Goal: Task Accomplishment & Management: Manage account settings

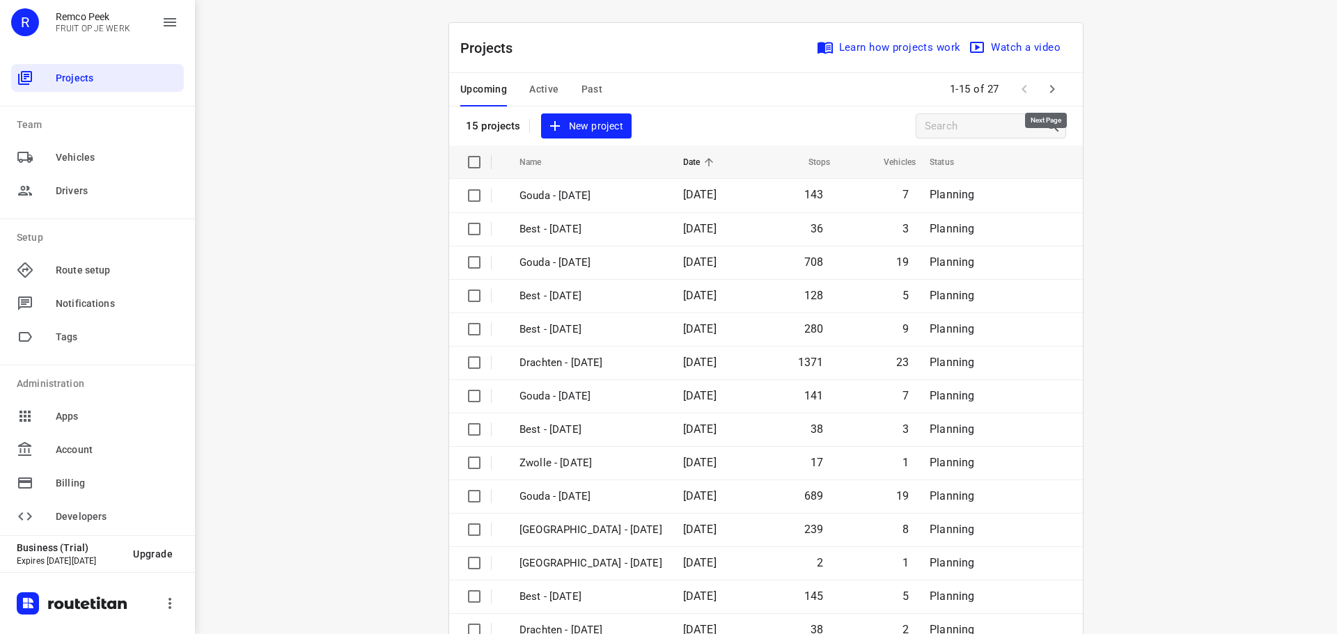
click at [1049, 92] on icon "button" at bounding box center [1052, 89] width 17 height 17
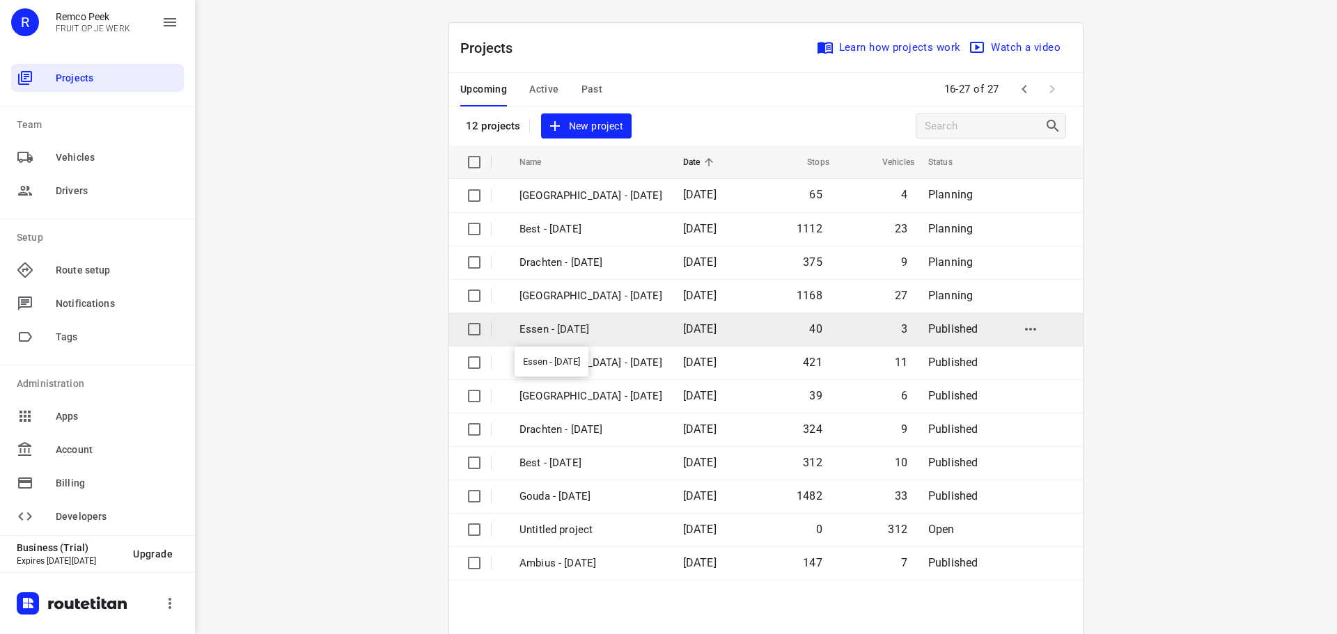
click at [570, 331] on p "Essen - [DATE]" at bounding box center [591, 330] width 143 height 16
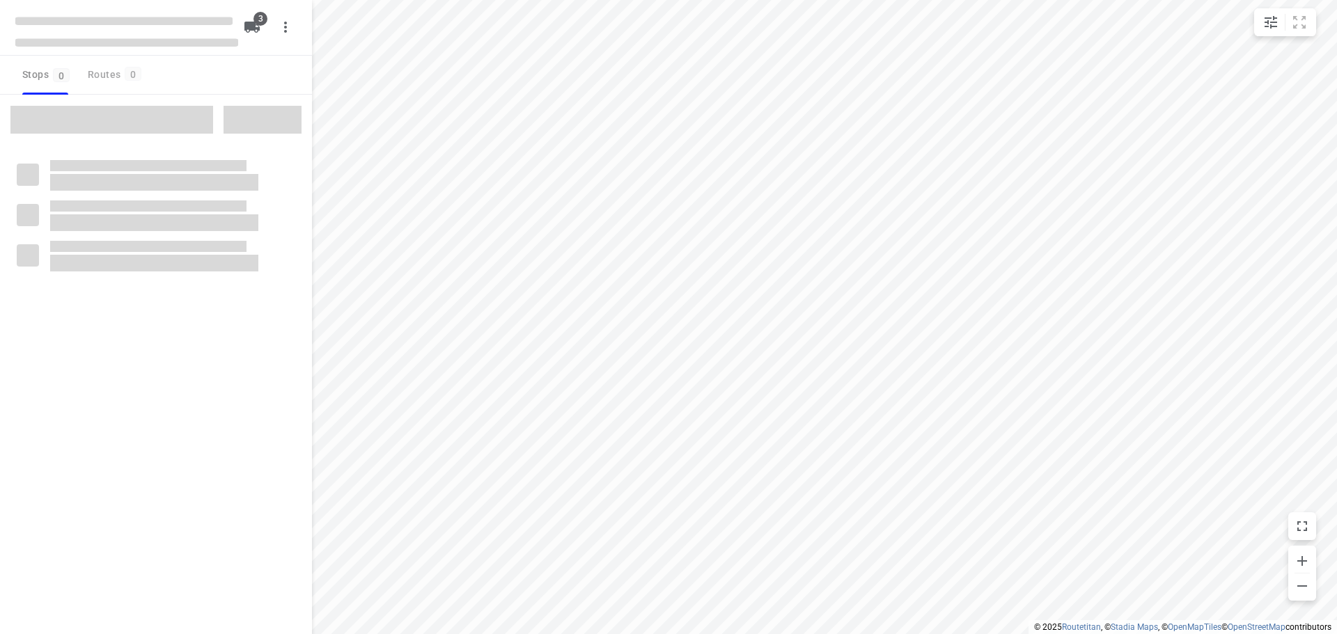
checkbox input "true"
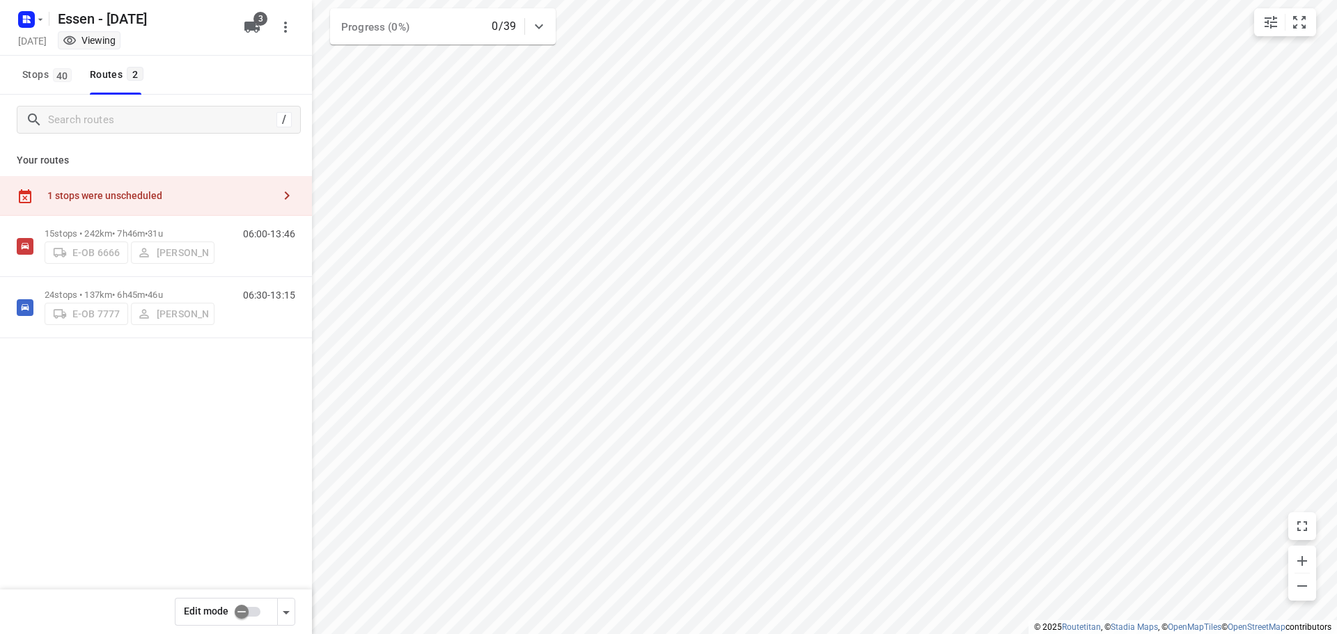
click at [260, 190] on div "1 stops were unscheduled" at bounding box center [160, 195] width 226 height 11
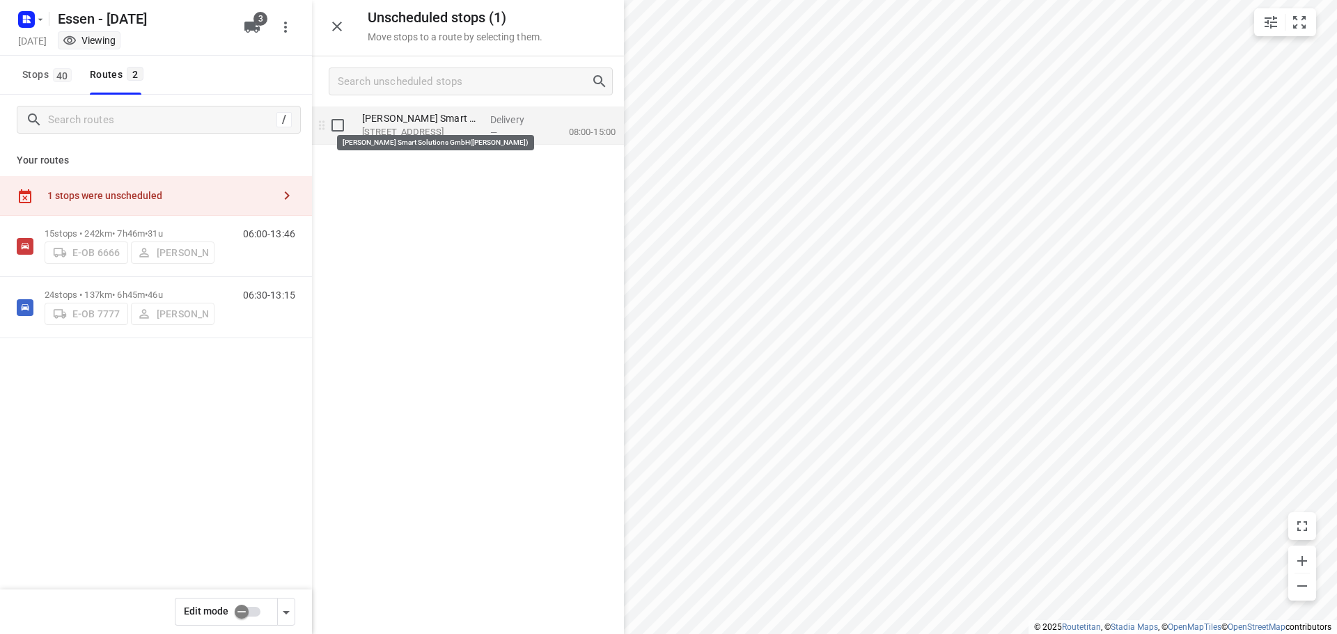
click at [439, 113] on p "[PERSON_NAME] Smart Solutions GmbH([PERSON_NAME])" at bounding box center [420, 118] width 117 height 14
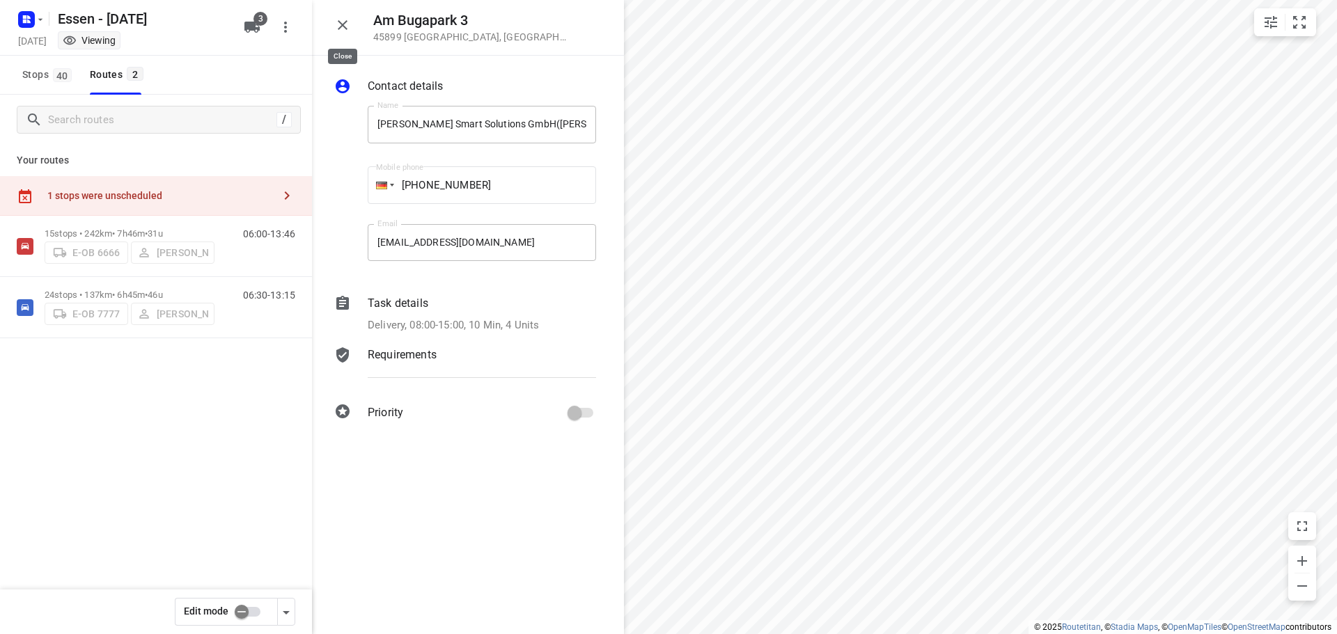
click at [338, 28] on icon "button" at bounding box center [342, 25] width 17 height 17
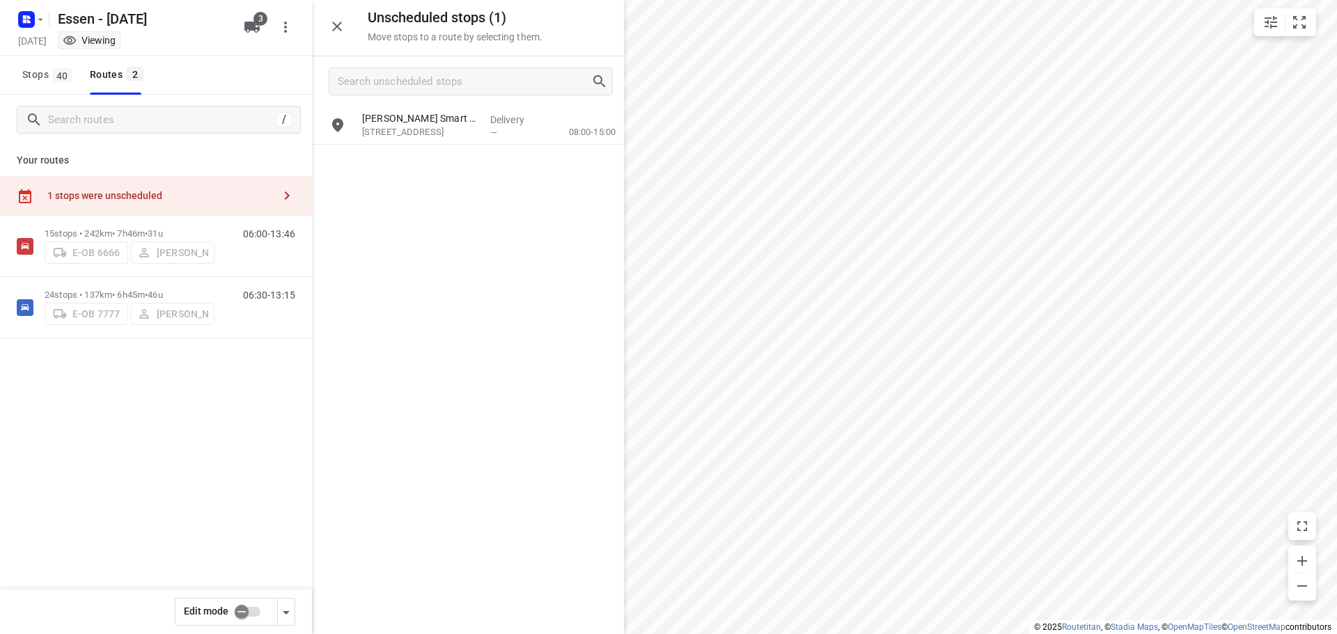
click at [242, 609] on input "checkbox" at bounding box center [241, 612] width 79 height 26
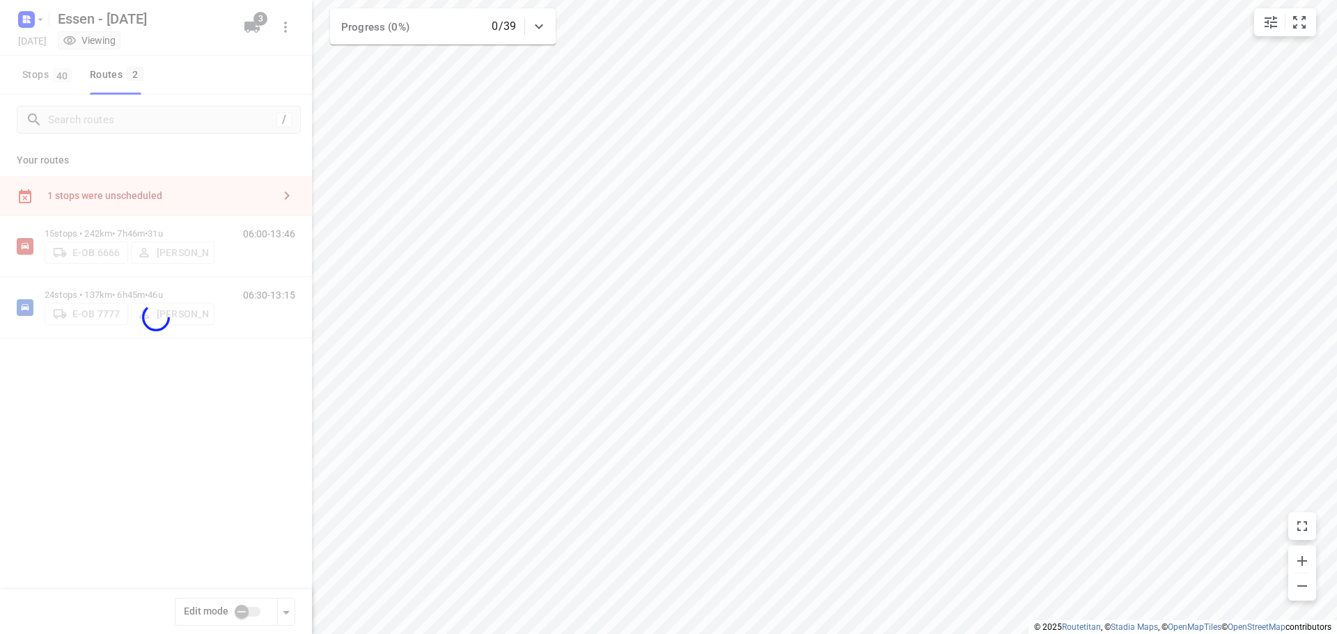
checkbox input "true"
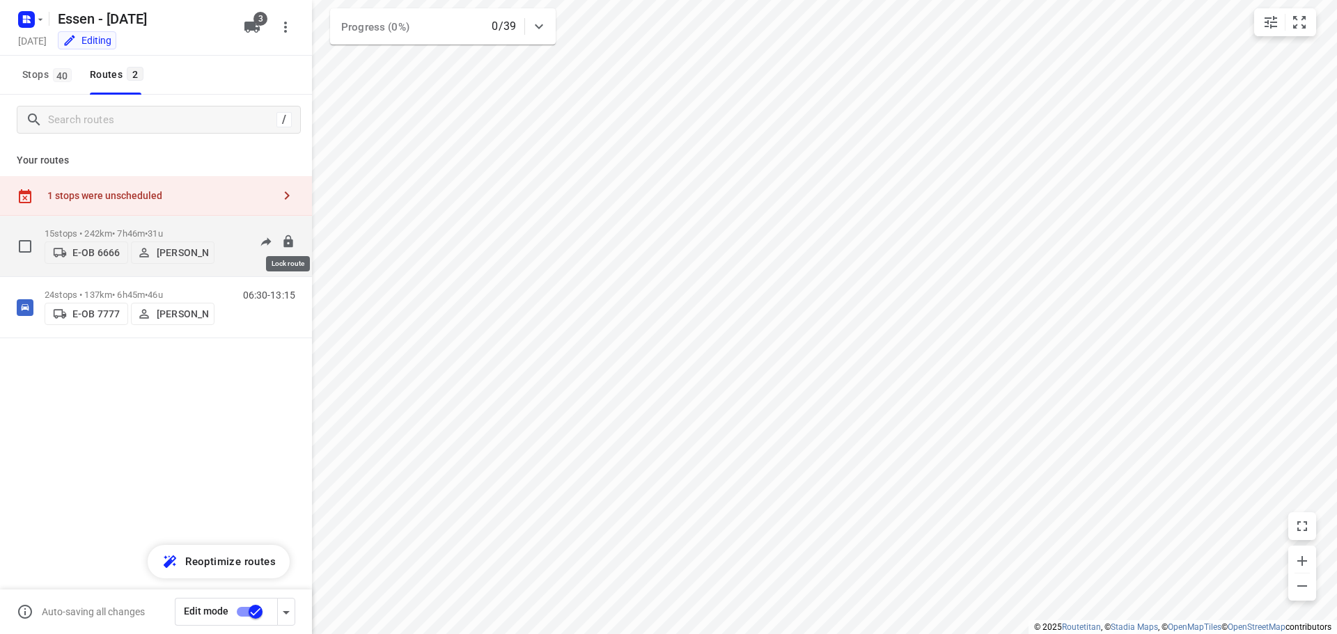
click at [287, 237] on icon at bounding box center [287, 241] width 9 height 13
click at [189, 203] on div "1 stops were unscheduled" at bounding box center [156, 196] width 312 height 40
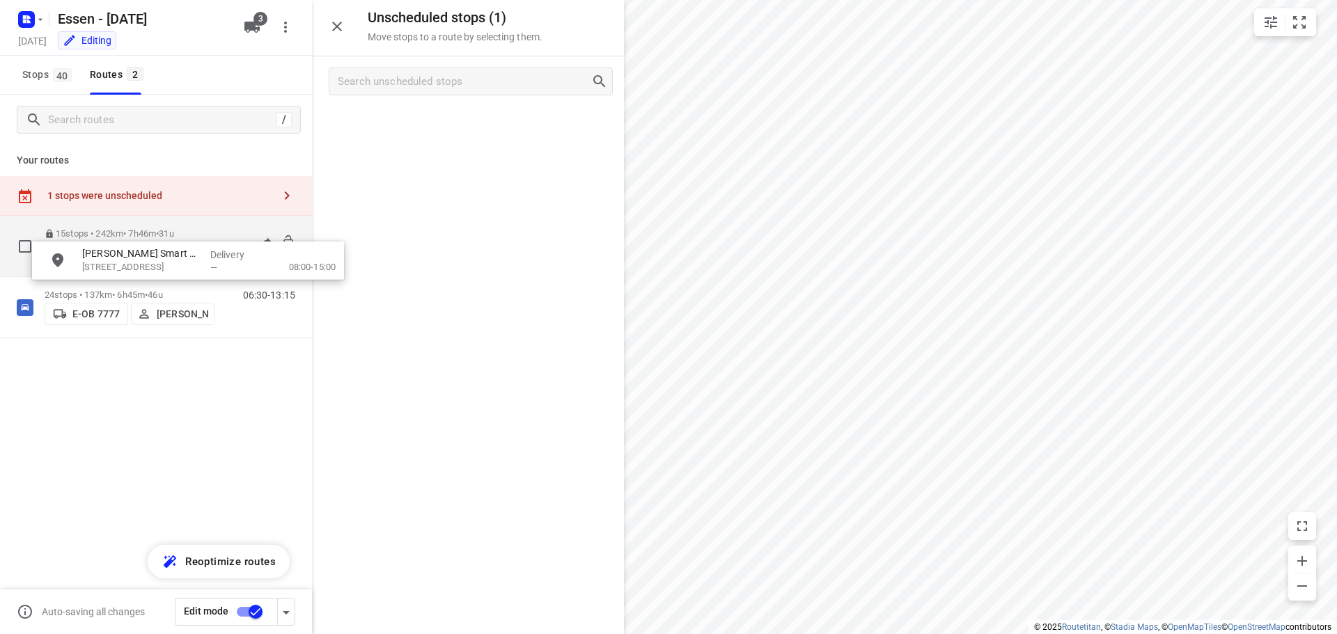
drag, startPoint x: 474, startPoint y: 127, endPoint x: 187, endPoint y: 266, distance: 318.3
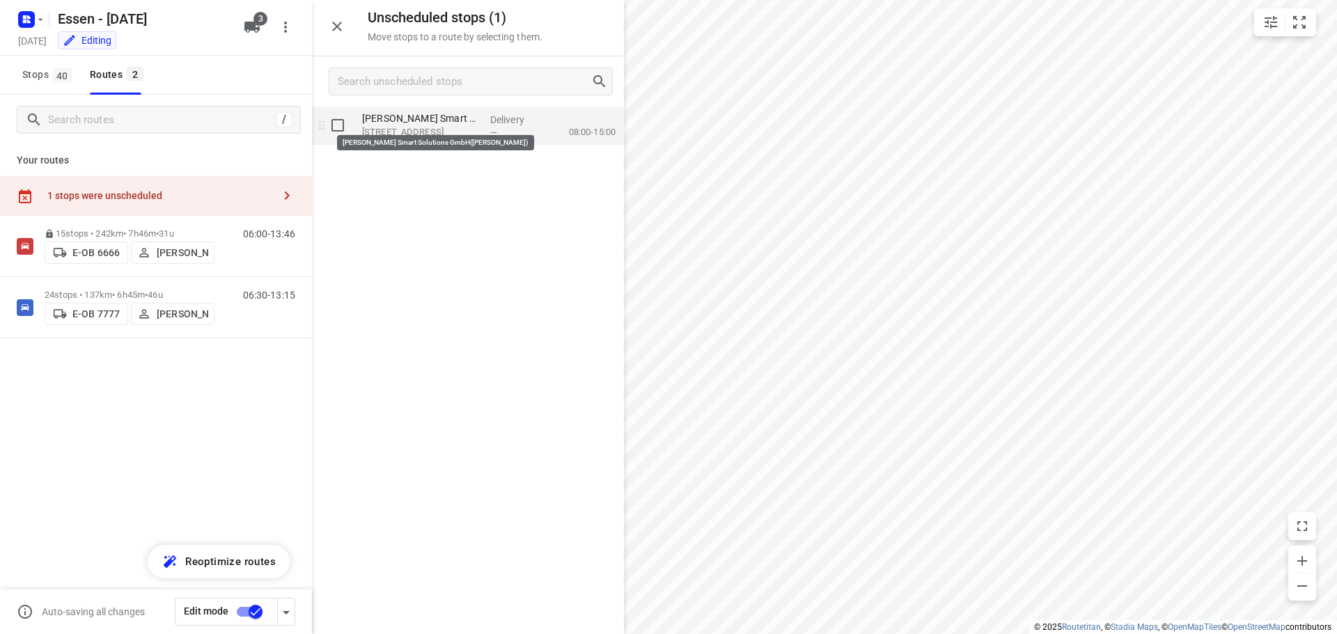
click at [366, 114] on p "[PERSON_NAME] Smart Solutions GmbH([PERSON_NAME])" at bounding box center [420, 118] width 117 height 14
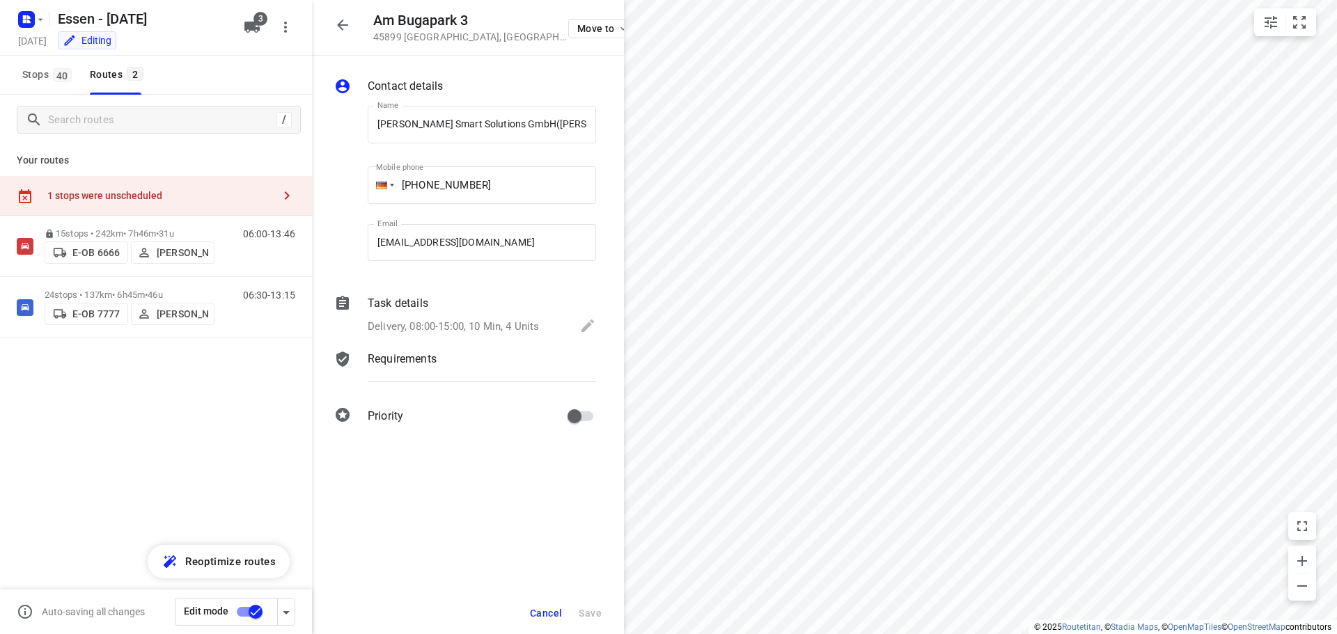
scroll to position [0, 11]
click at [349, 29] on icon "button" at bounding box center [342, 25] width 17 height 17
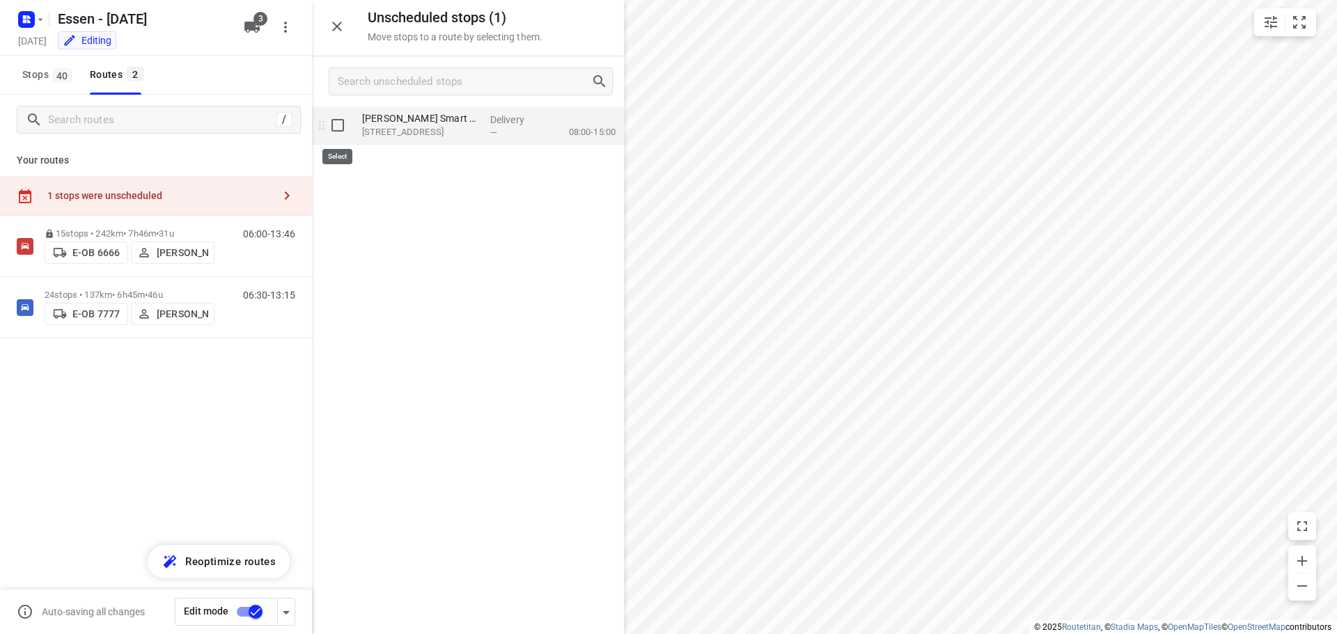
click at [338, 132] on input "grid" at bounding box center [338, 125] width 28 height 28
checkbox input "true"
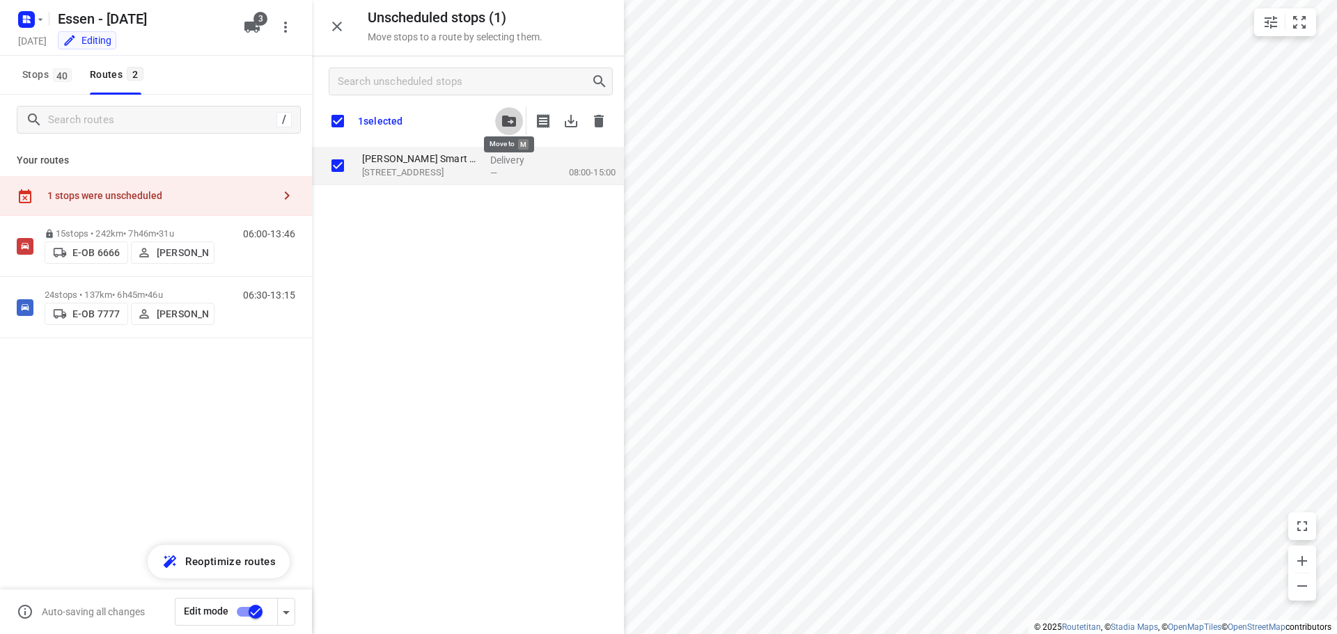
click at [511, 123] on icon "button" at bounding box center [509, 121] width 14 height 11
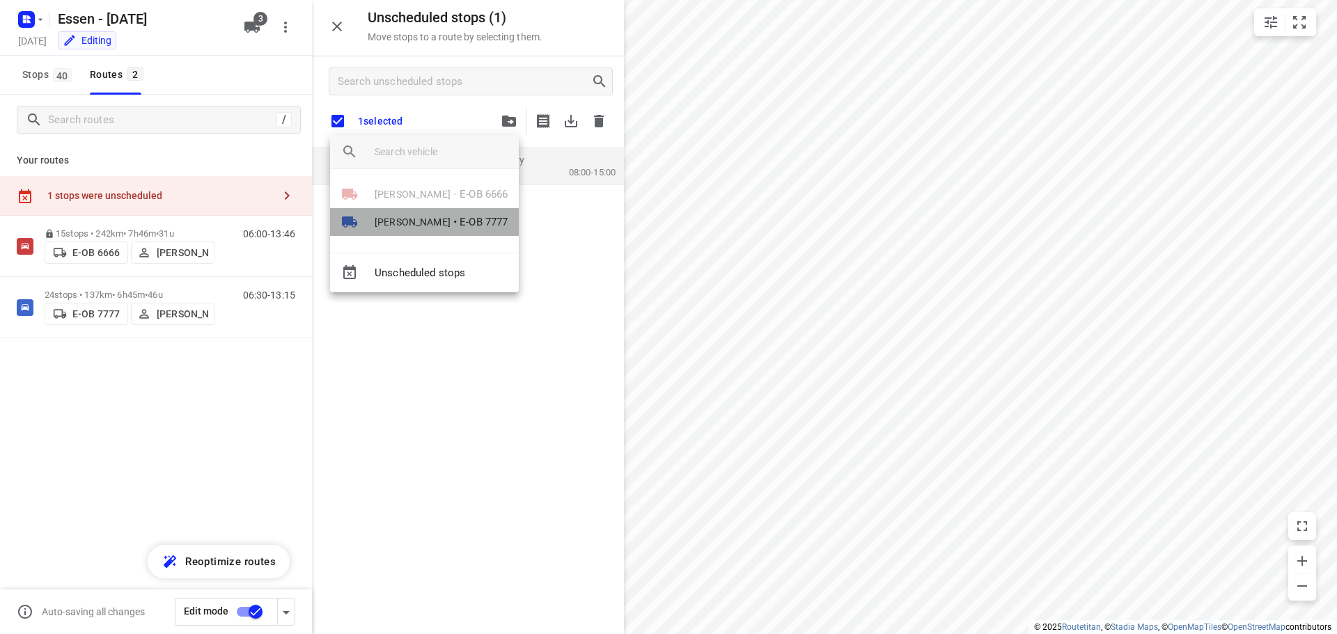
click at [422, 224] on span "[PERSON_NAME]" at bounding box center [413, 222] width 76 height 14
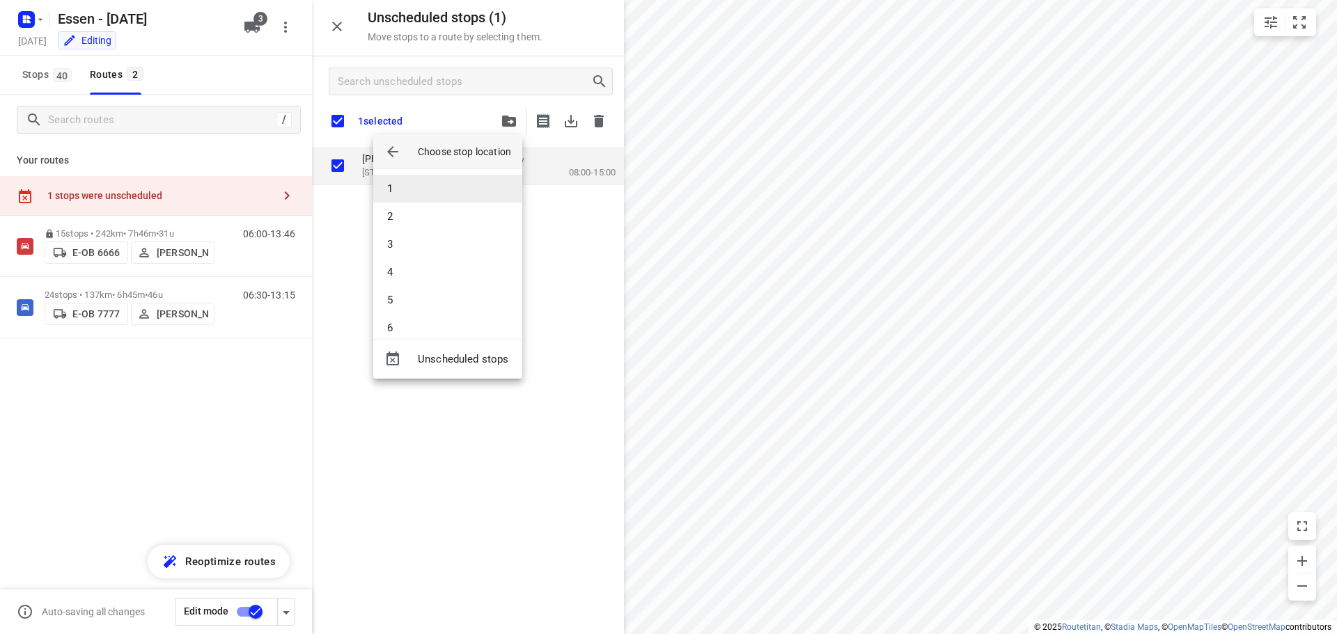
click at [430, 189] on li "1" at bounding box center [447, 189] width 149 height 28
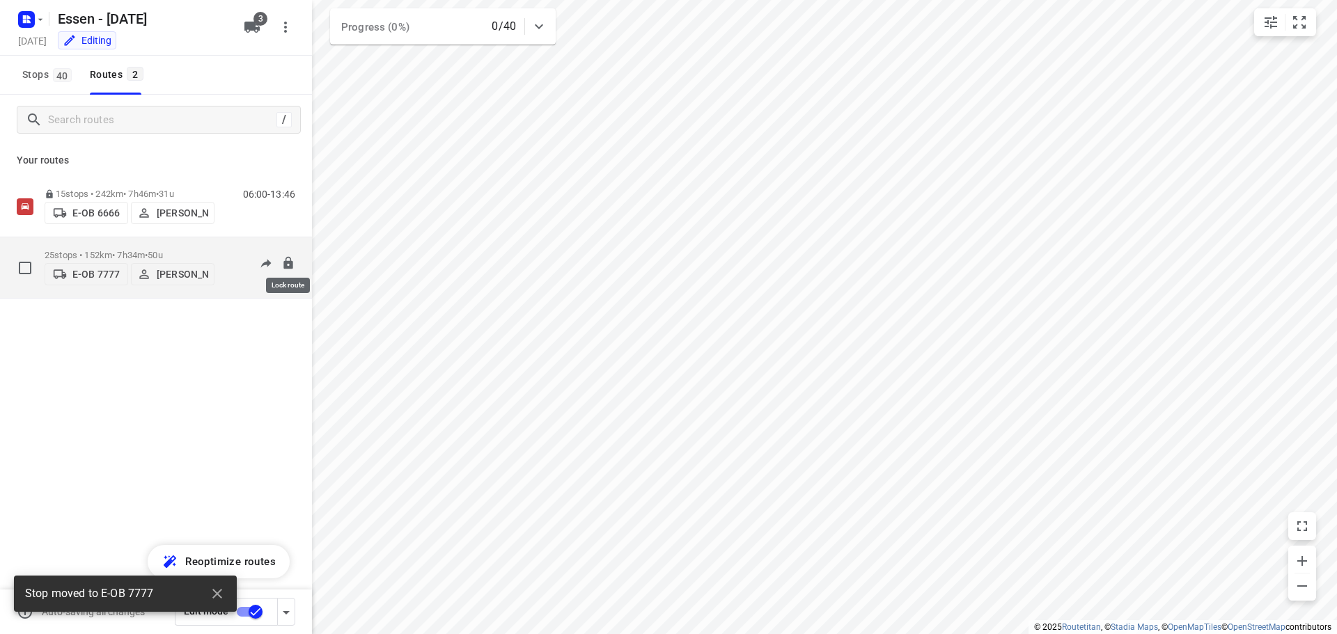
click at [286, 264] on icon at bounding box center [287, 262] width 9 height 13
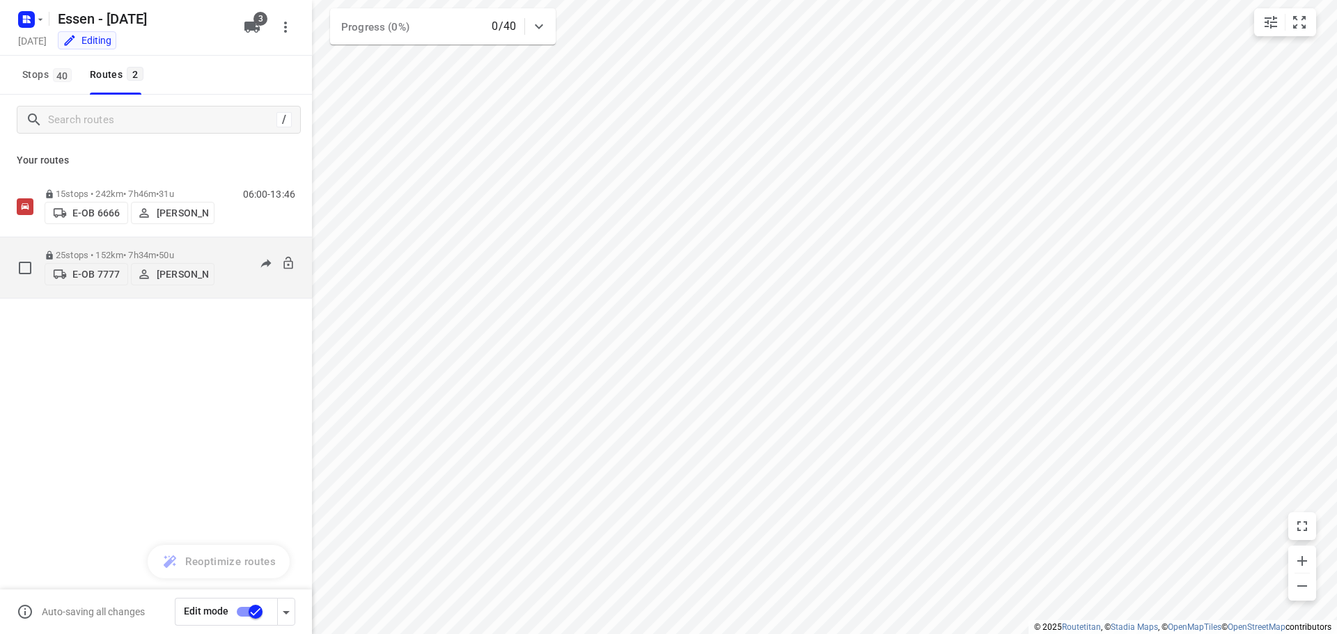
click at [257, 604] on input "checkbox" at bounding box center [255, 612] width 79 height 26
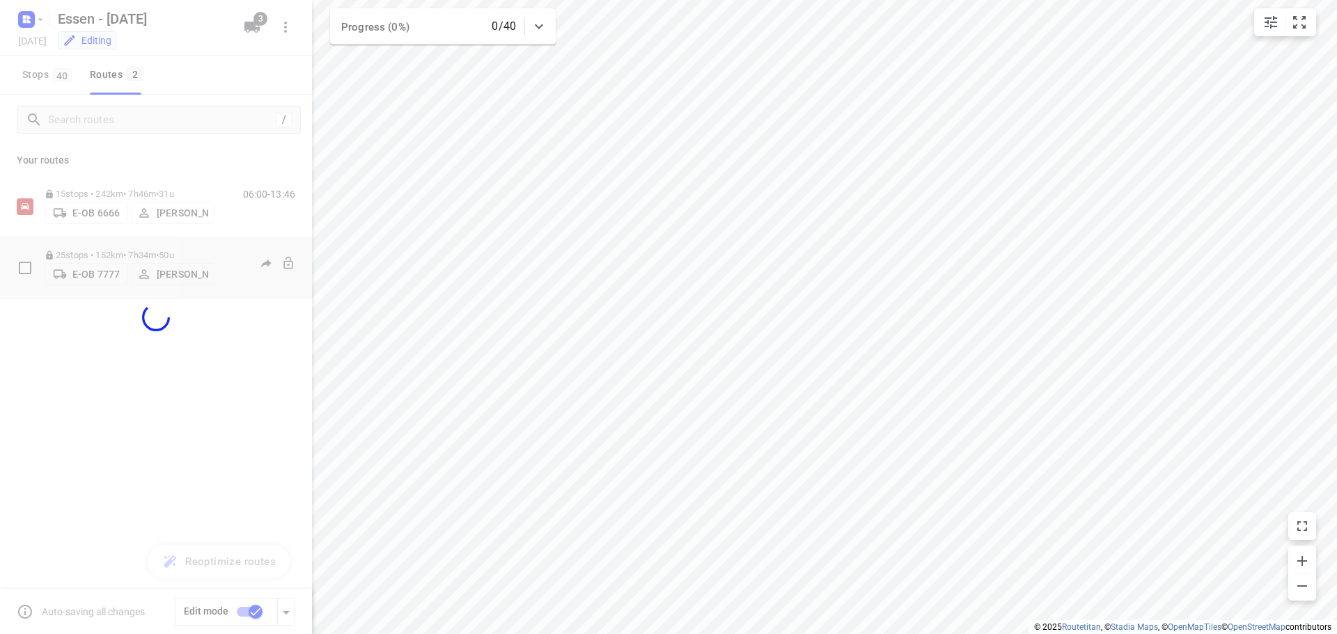
checkbox input "false"
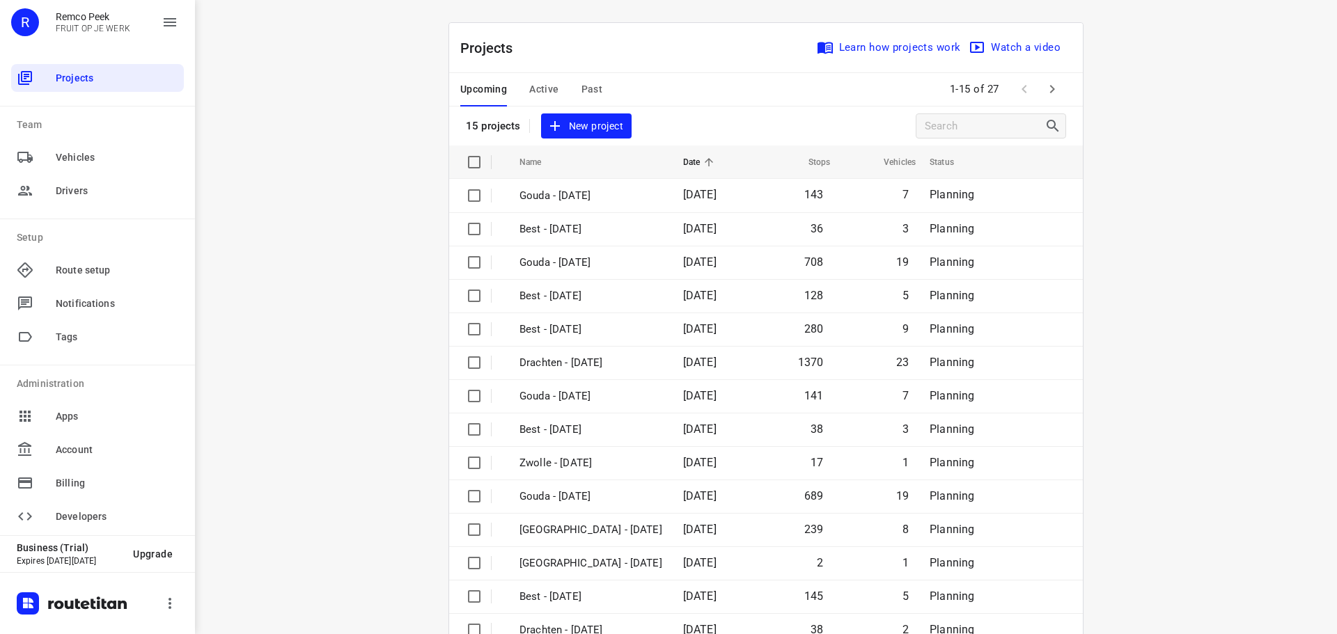
click at [531, 91] on span "Active" at bounding box center [543, 89] width 29 height 17
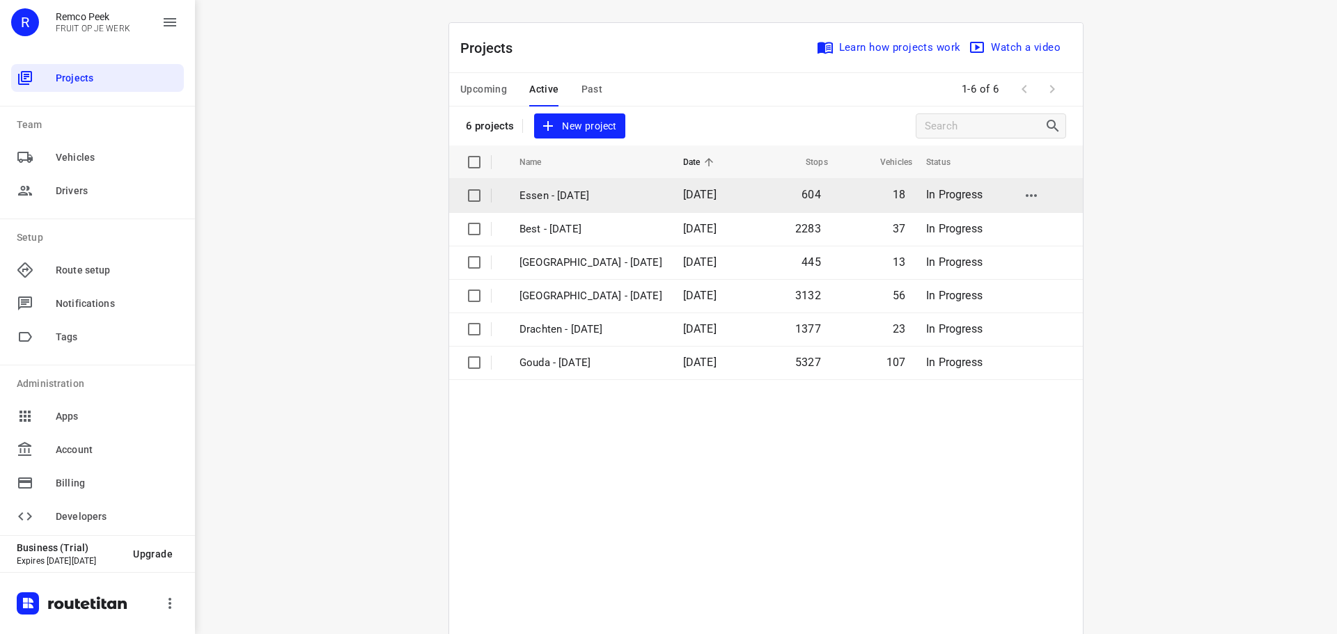
click at [566, 195] on p "Essen - Monday" at bounding box center [591, 196] width 143 height 16
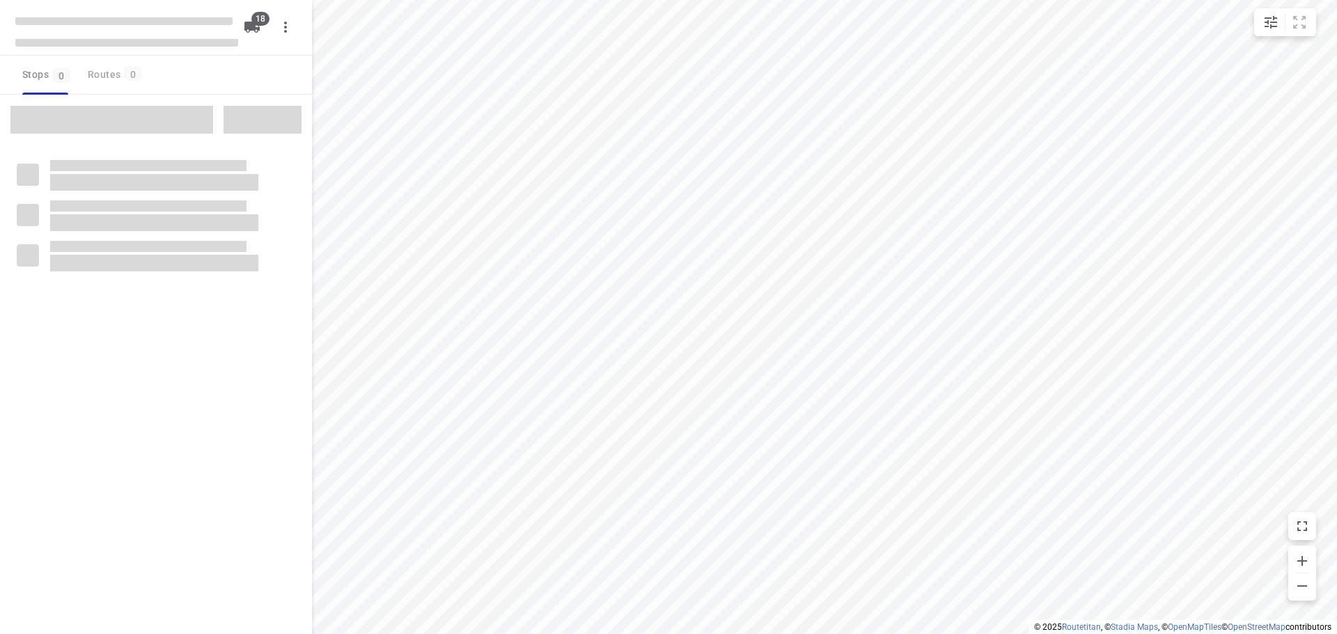
checkbox input "true"
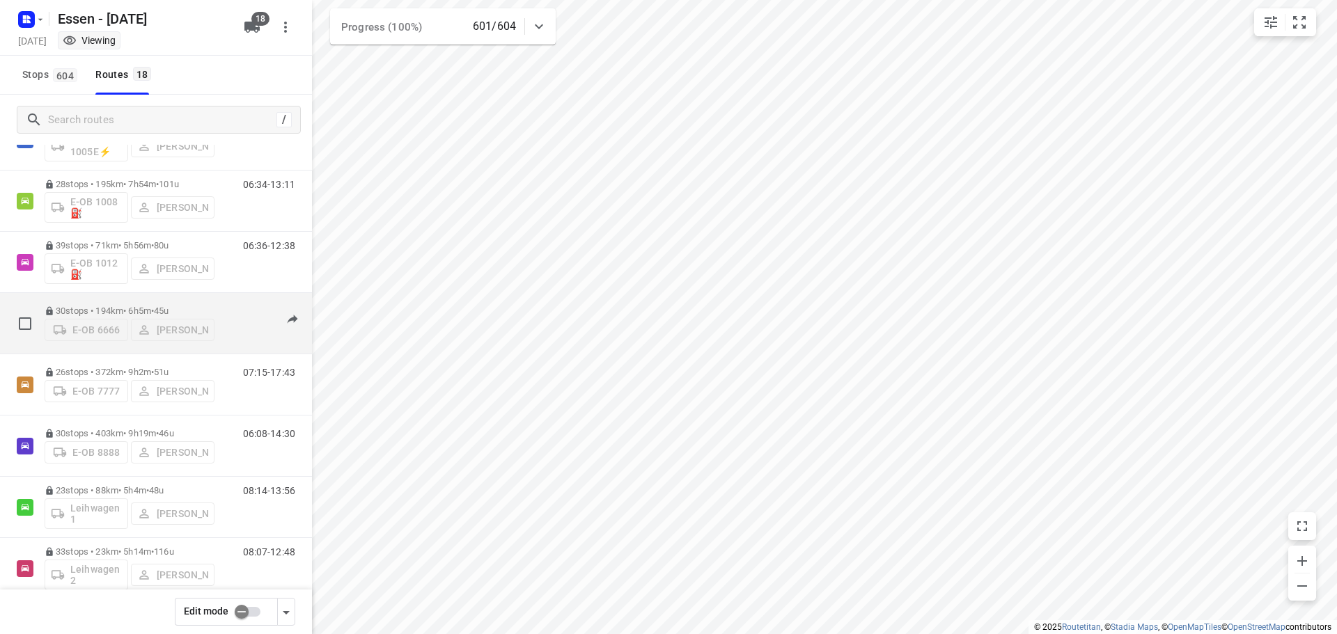
scroll to position [279, 0]
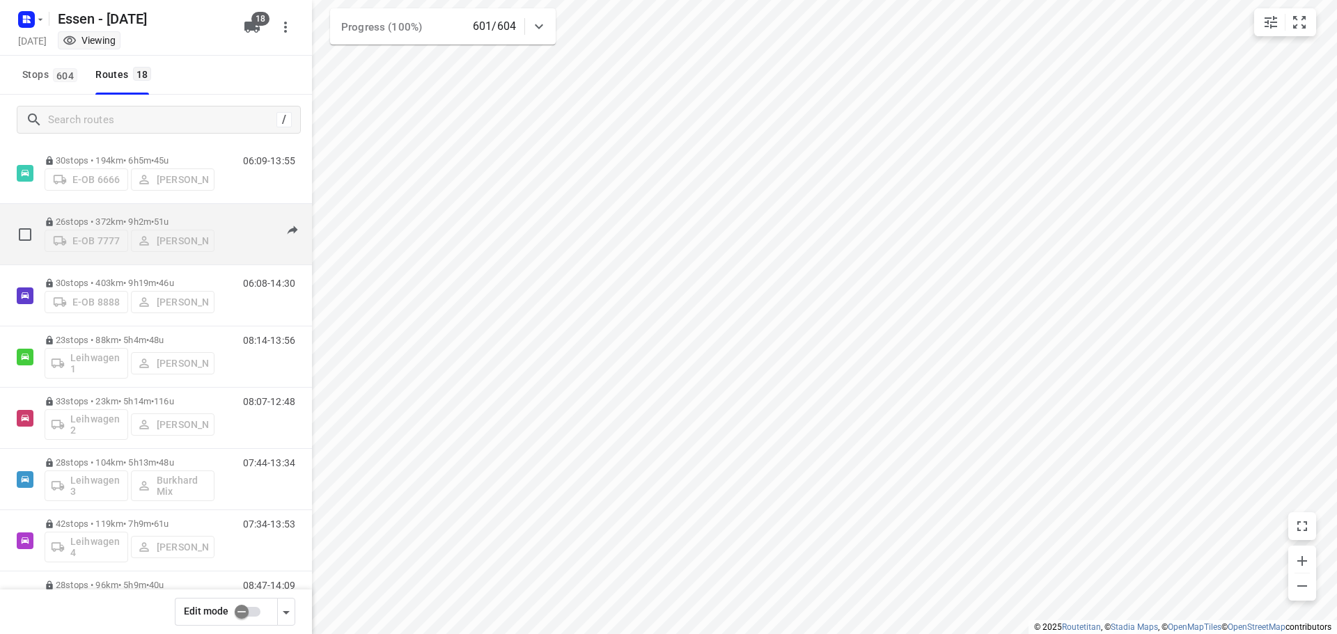
click at [169, 217] on span "51u" at bounding box center [161, 222] width 15 height 10
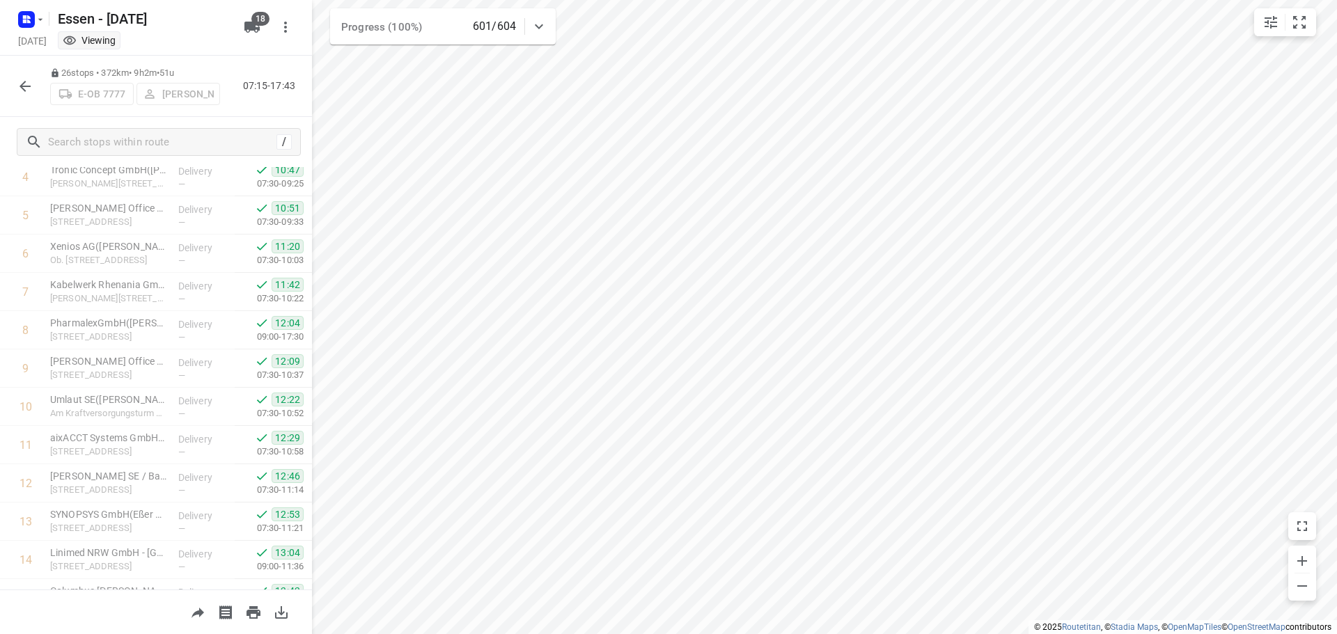
scroll to position [0, 0]
click at [16, 91] on button "button" at bounding box center [25, 86] width 28 height 28
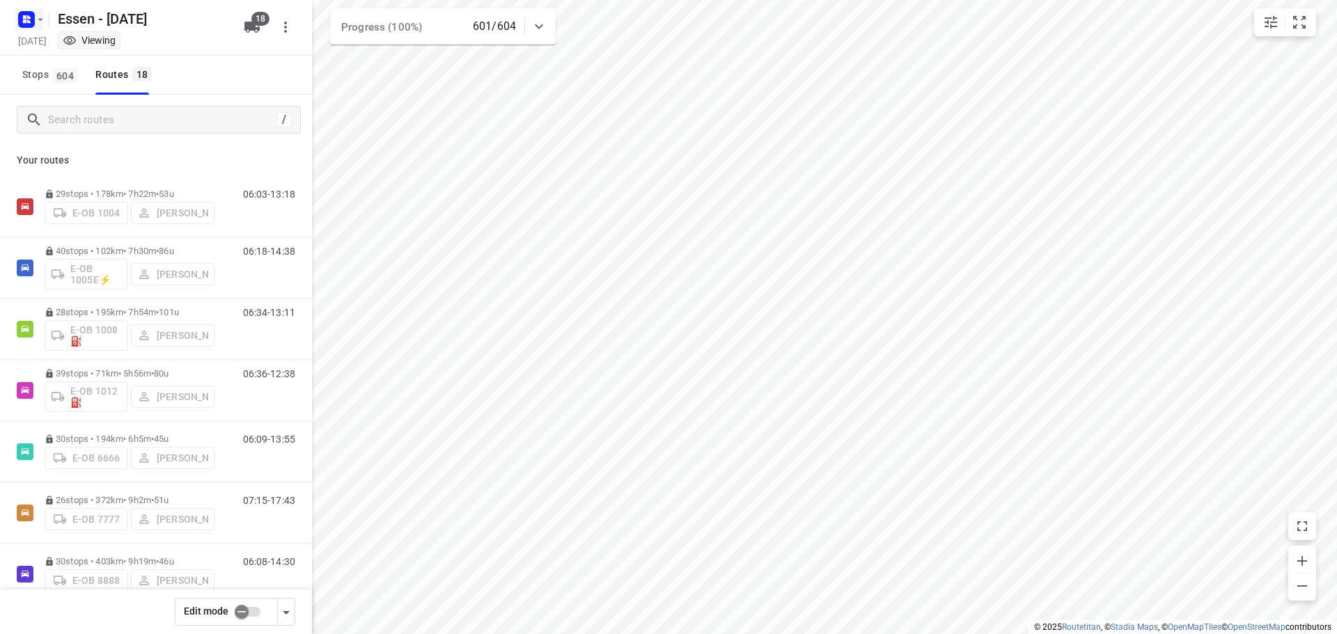
click at [36, 22] on icon "button" at bounding box center [40, 19] width 11 height 11
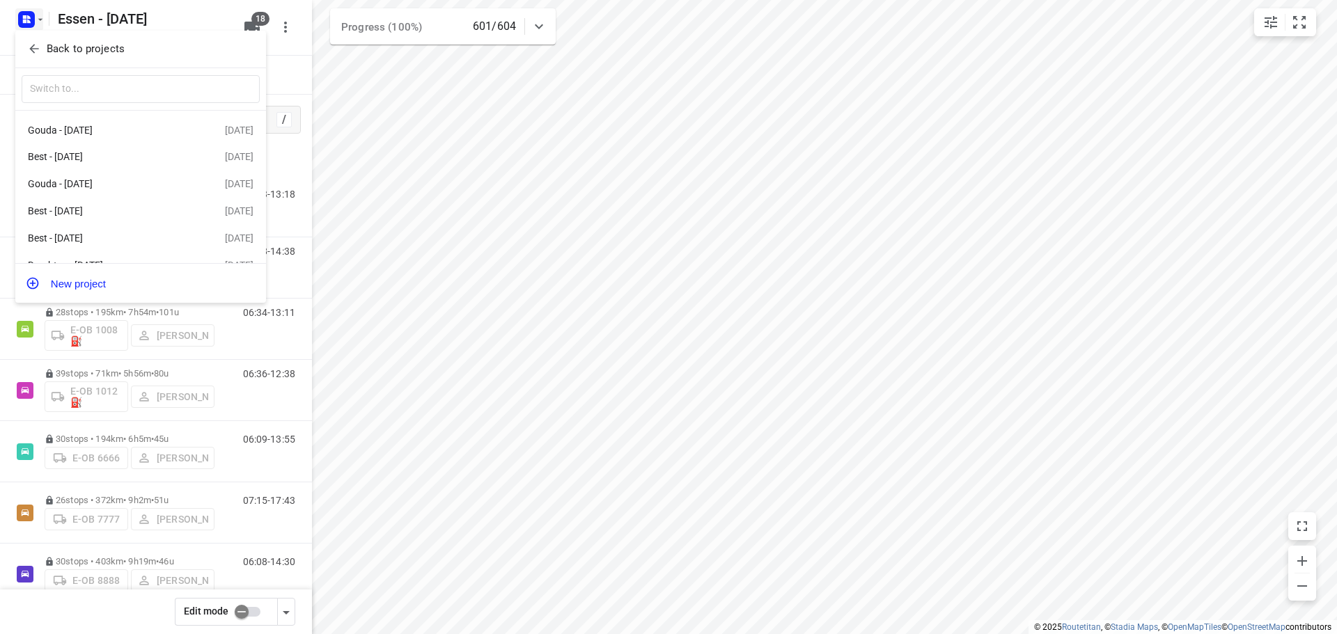
click at [386, 40] on div at bounding box center [668, 317] width 1337 height 634
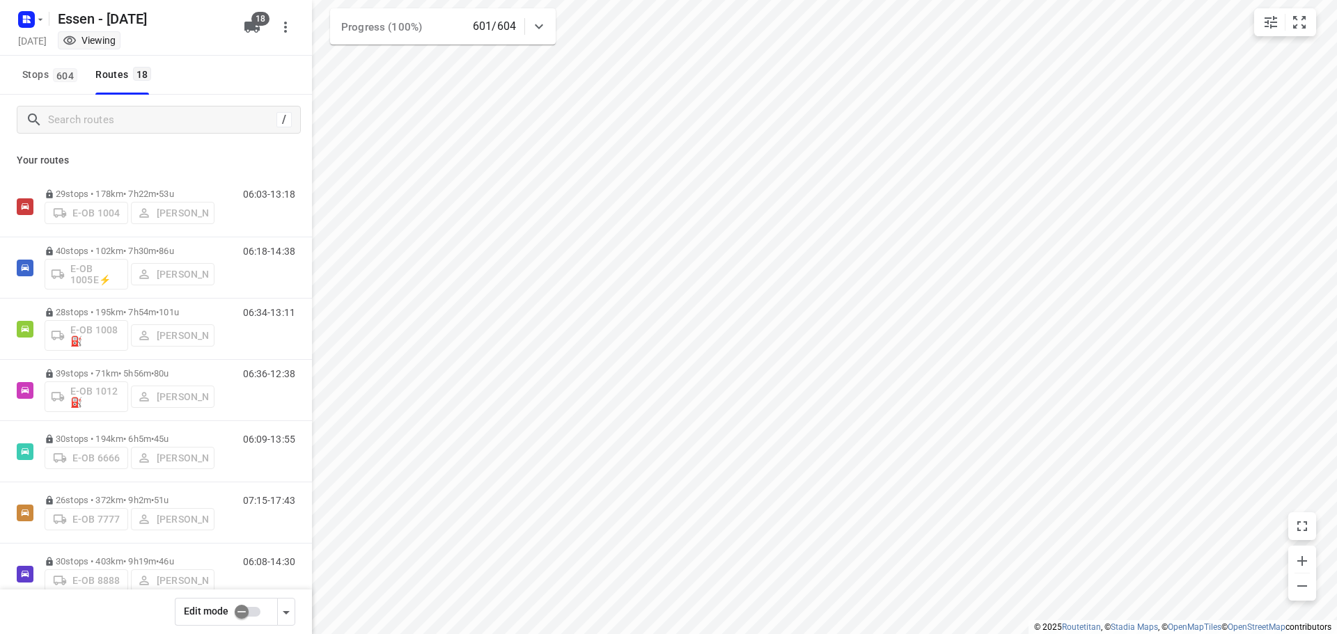
click at [289, 613] on icon "button" at bounding box center [286, 612] width 17 height 17
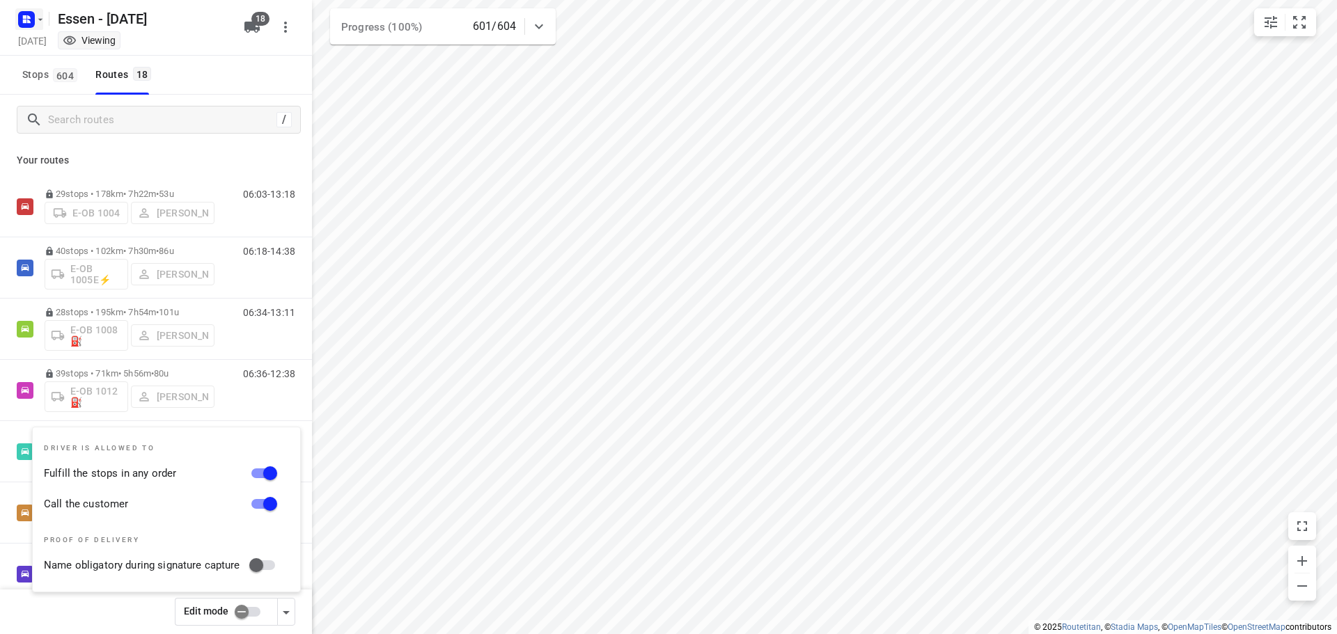
click at [42, 21] on icon "button" at bounding box center [40, 19] width 11 height 11
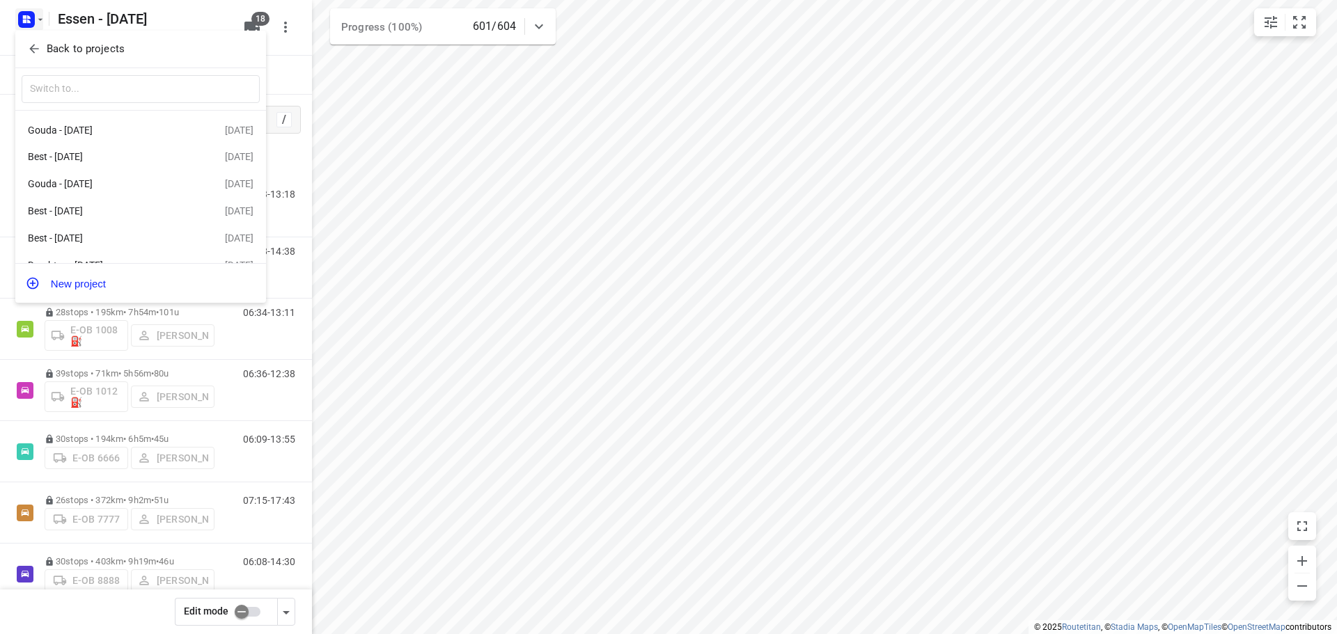
click at [42, 21] on div at bounding box center [668, 317] width 1337 height 634
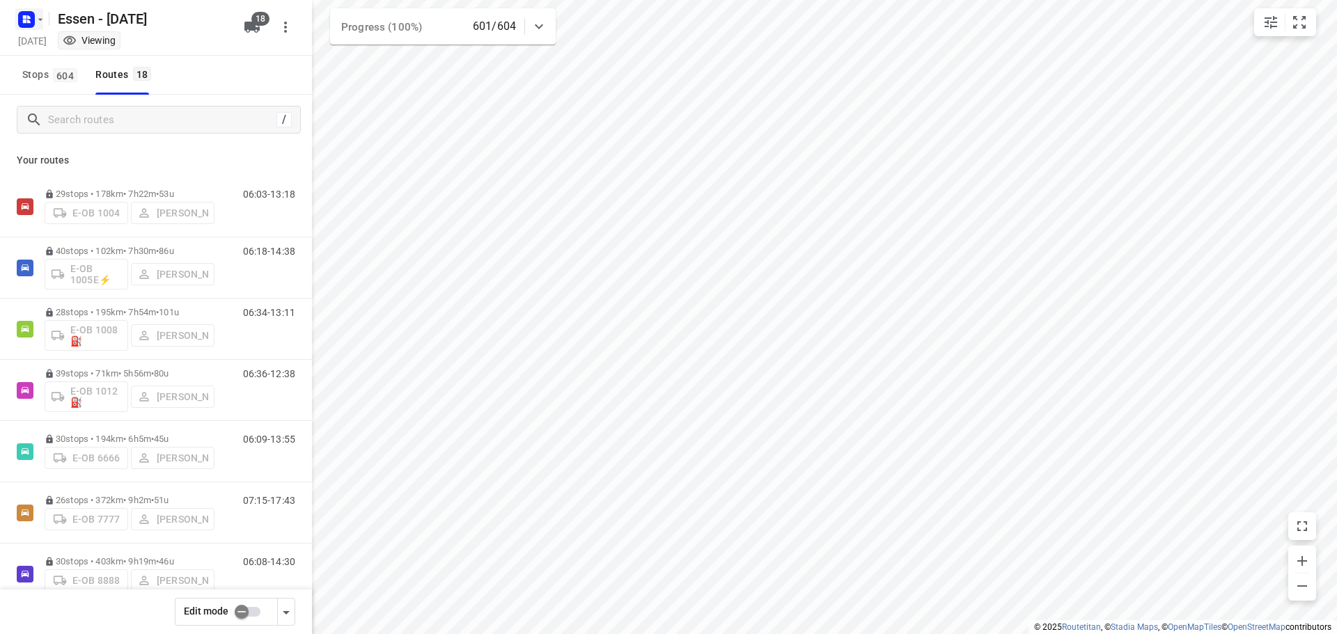
click at [42, 24] on icon "button" at bounding box center [40, 19] width 11 height 11
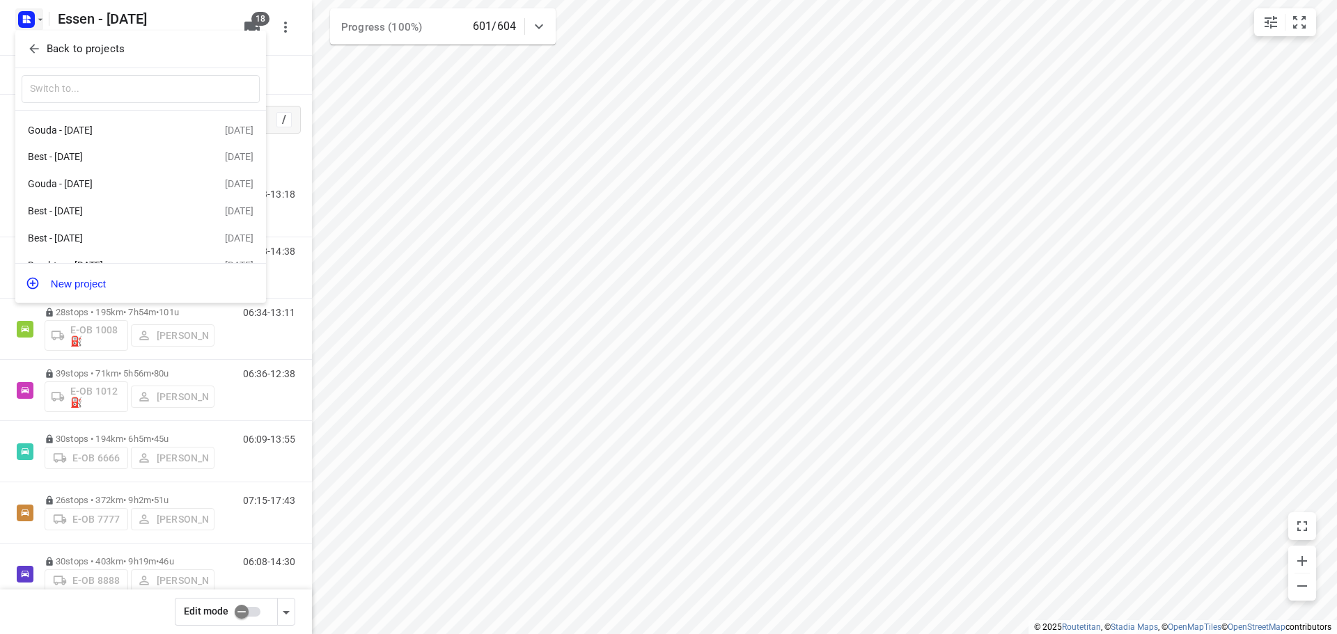
click at [56, 51] on p "Back to projects" at bounding box center [86, 49] width 78 height 16
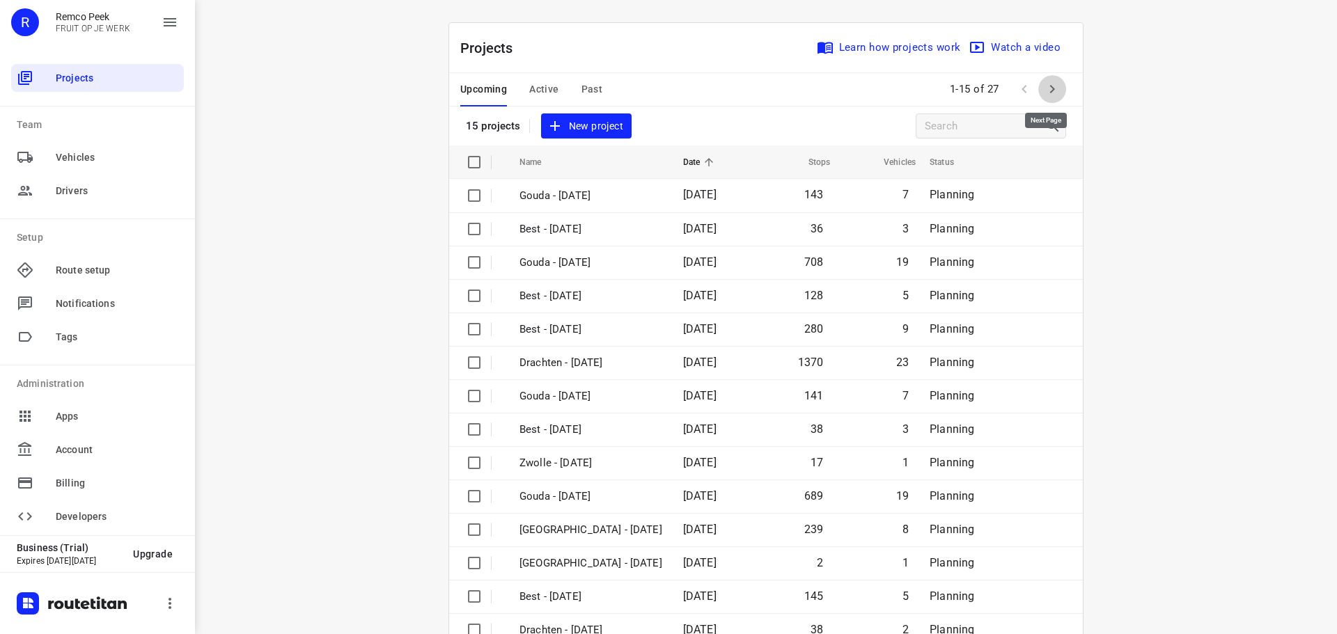
click at [1047, 81] on icon "button" at bounding box center [1052, 89] width 17 height 17
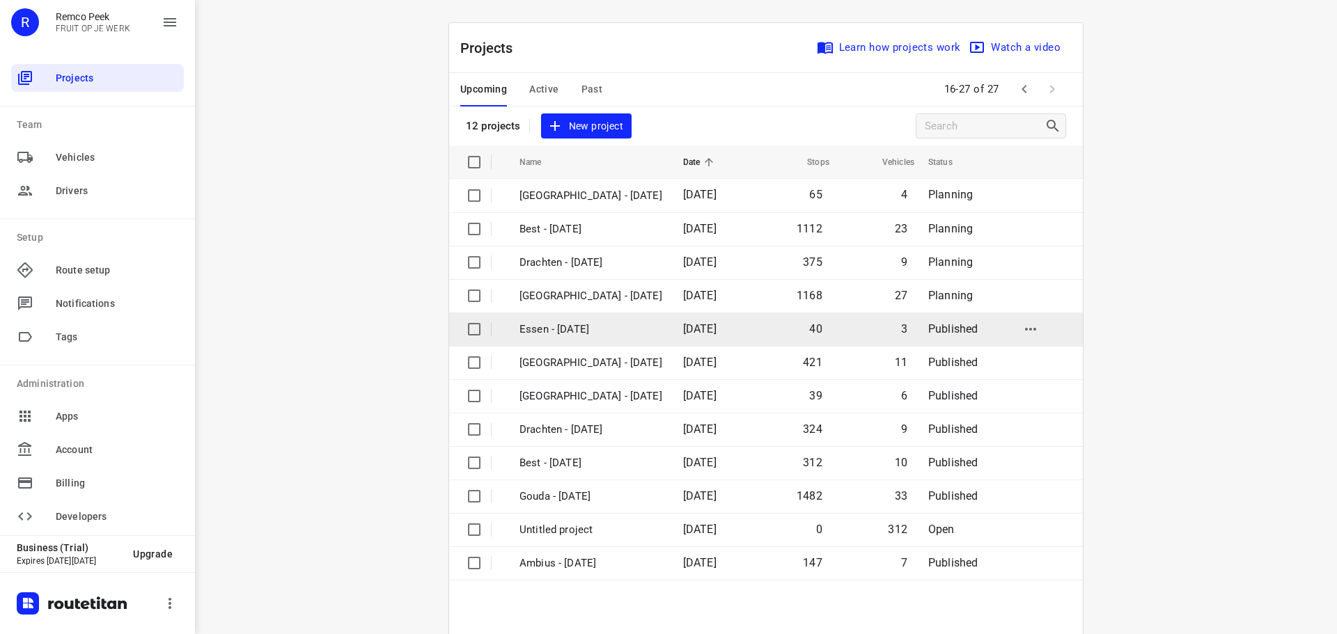
click at [552, 331] on p "Essen - [DATE]" at bounding box center [591, 330] width 143 height 16
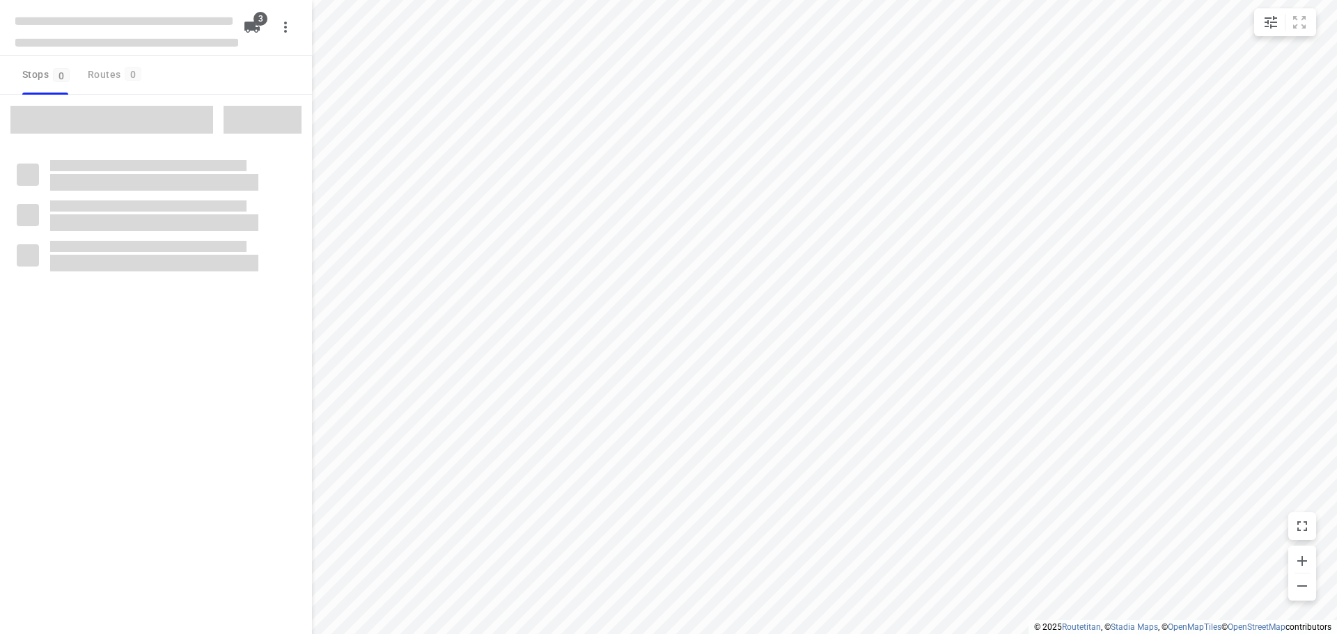
checkbox input "true"
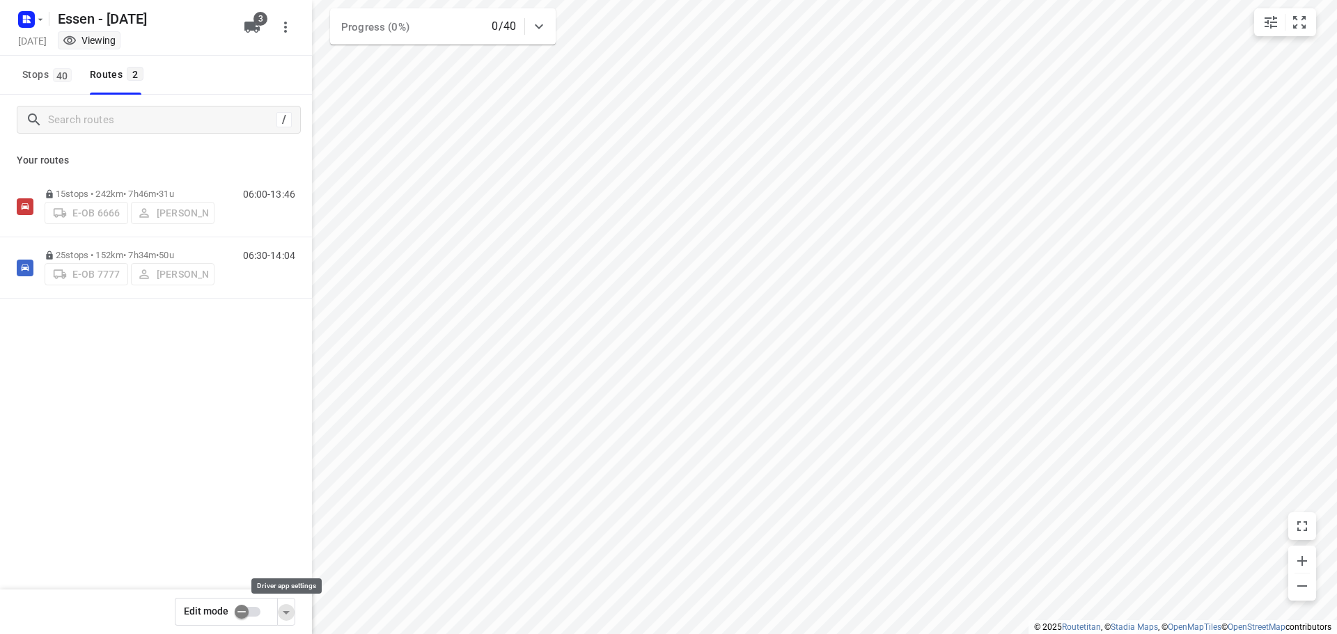
click at [288, 606] on icon "button" at bounding box center [286, 612] width 17 height 17
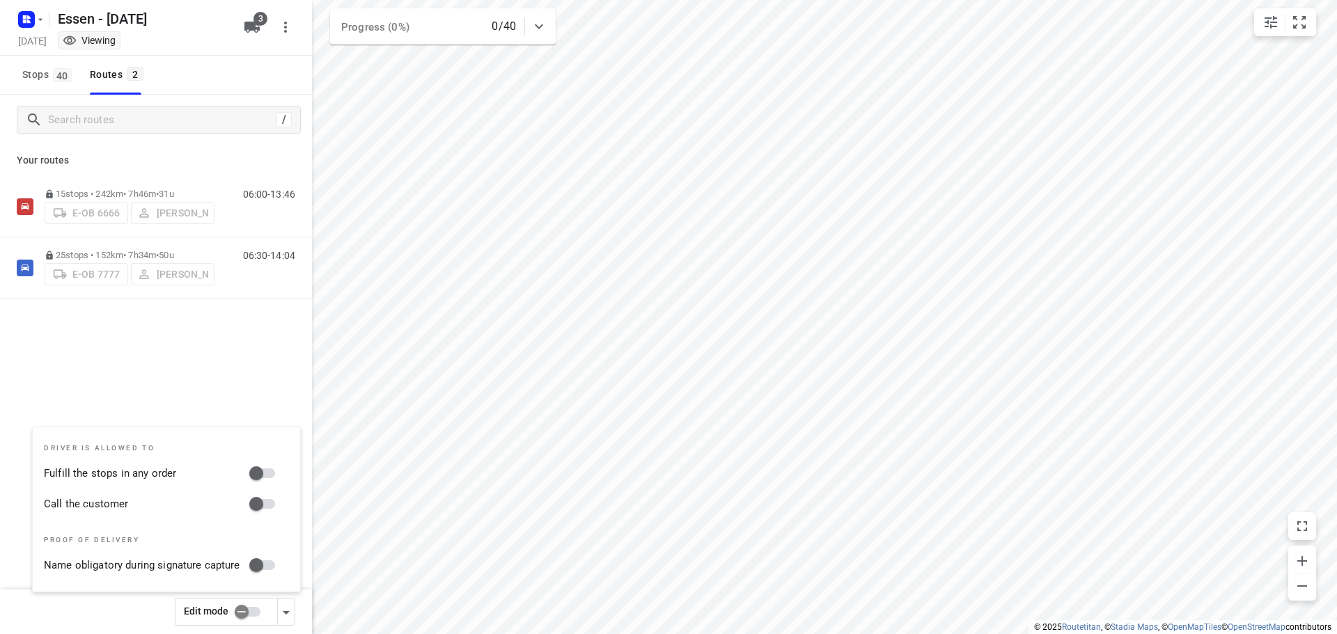
click at [247, 612] on input "checkbox" at bounding box center [241, 612] width 79 height 26
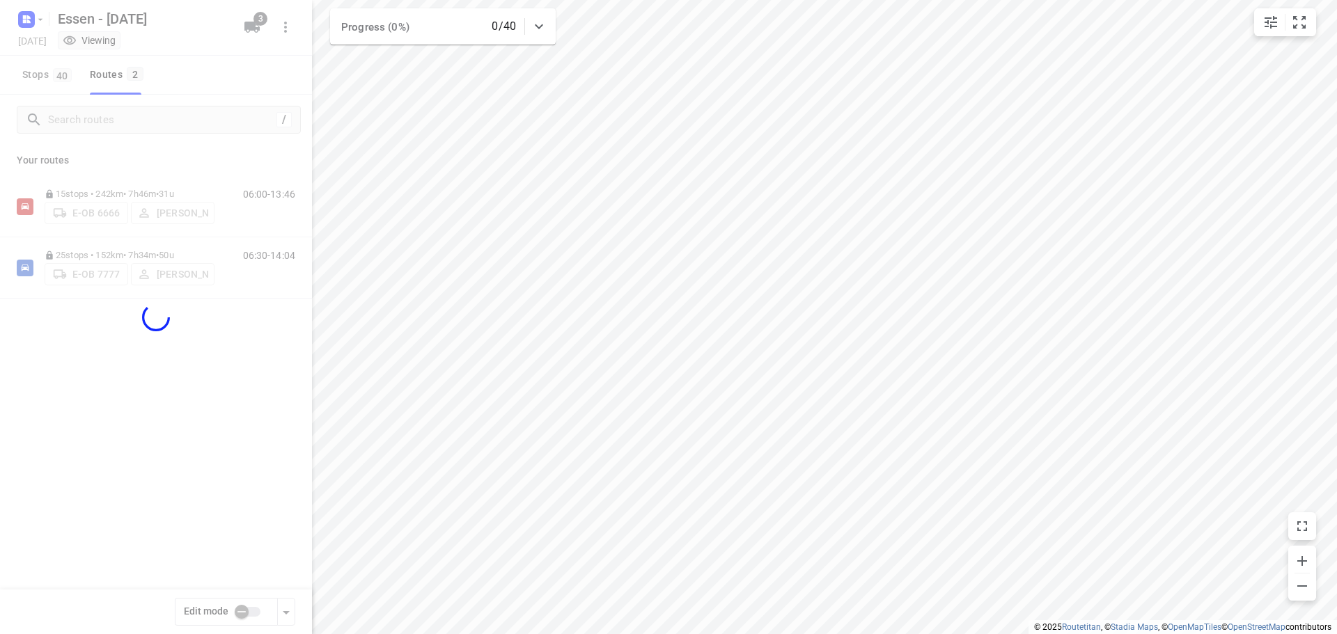
checkbox input "true"
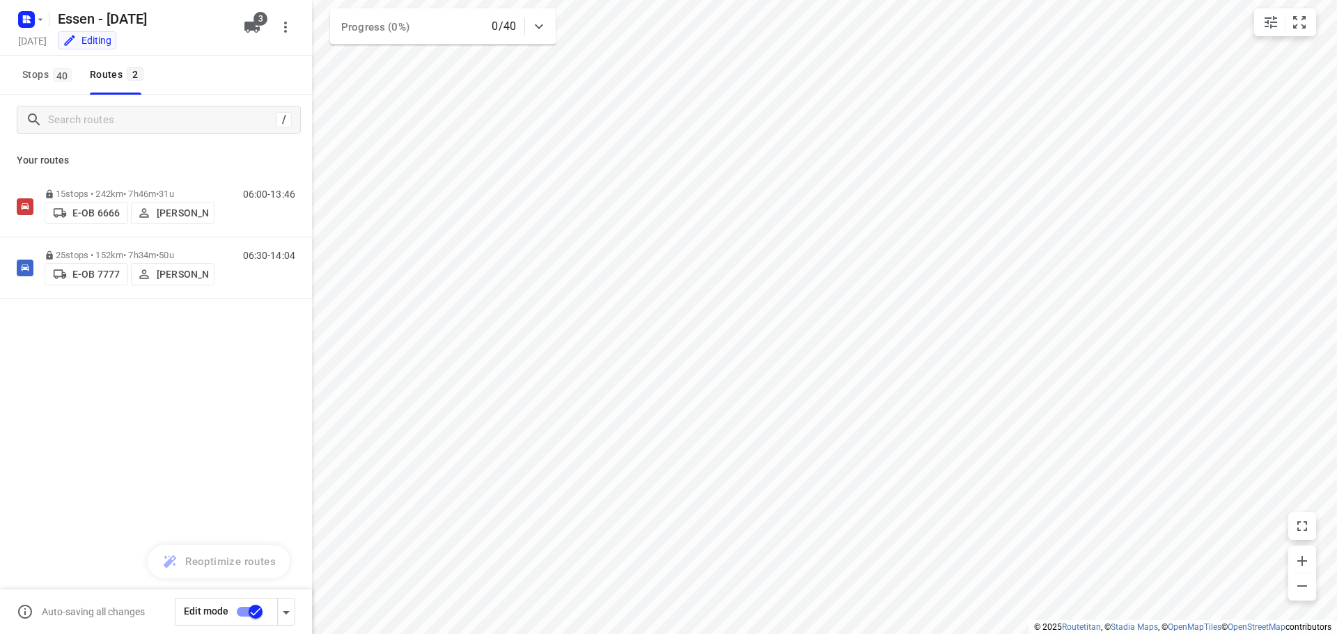
click at [285, 613] on icon "button" at bounding box center [286, 612] width 7 height 3
click at [254, 502] on input "Call the customer" at bounding box center [256, 504] width 79 height 26
checkbox input "true"
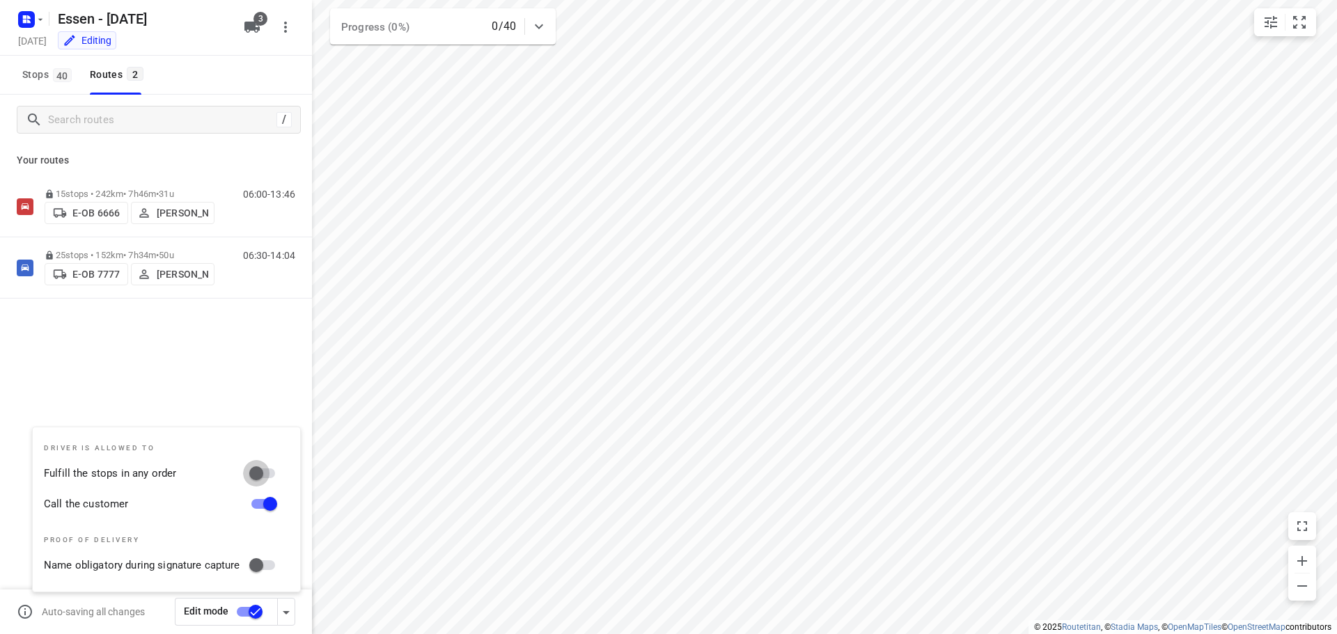
drag, startPoint x: 261, startPoint y: 469, endPoint x: 278, endPoint y: 531, distance: 64.2
click at [261, 469] on input "Fulfill the stops in any order" at bounding box center [256, 473] width 79 height 26
checkbox input "true"
click at [254, 610] on input "checkbox" at bounding box center [255, 612] width 79 height 26
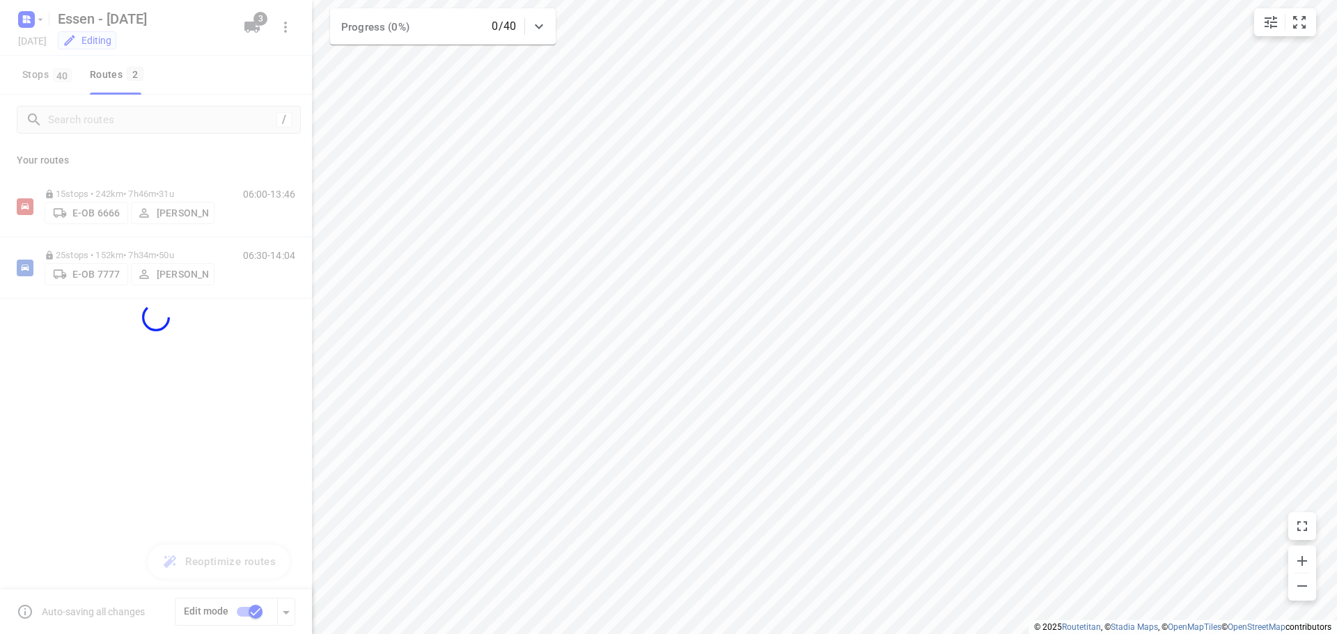
checkbox input "false"
